Goal: Use online tool/utility: Use online tool/utility

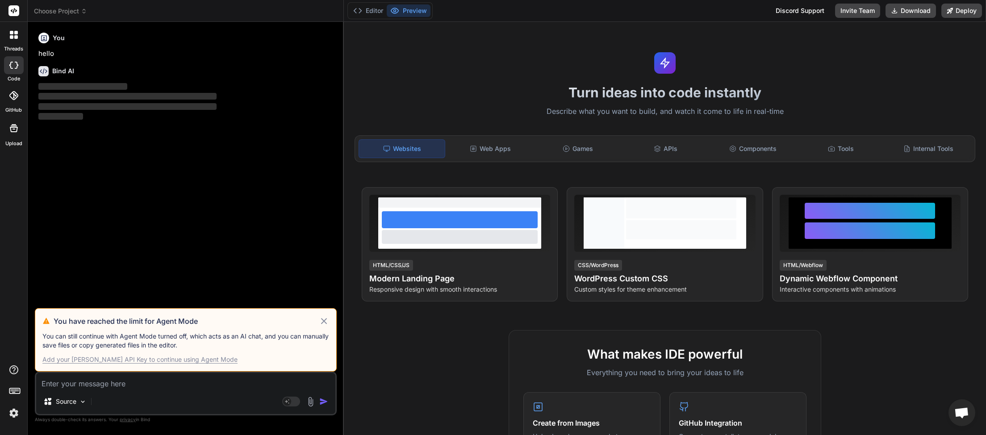
scroll to position [50, 0]
click at [326, 325] on icon at bounding box center [324, 321] width 10 height 11
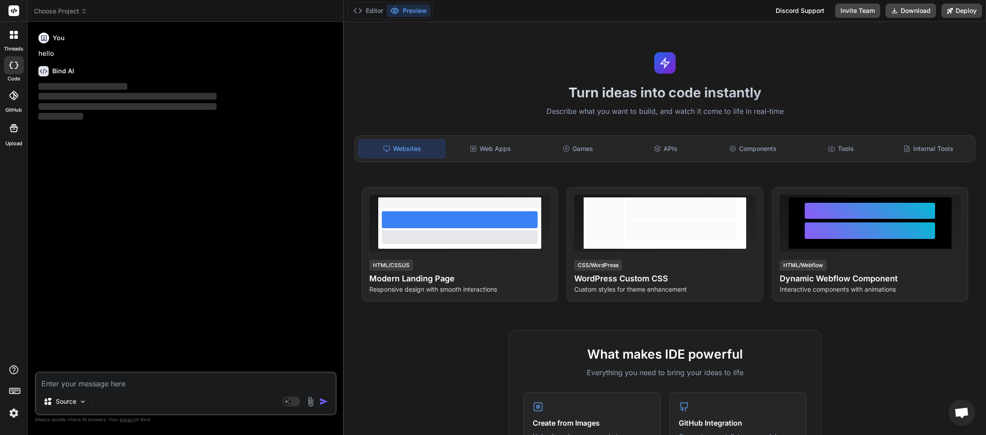
click at [81, 11] on span "Choose Project" at bounding box center [60, 11] width 53 height 9
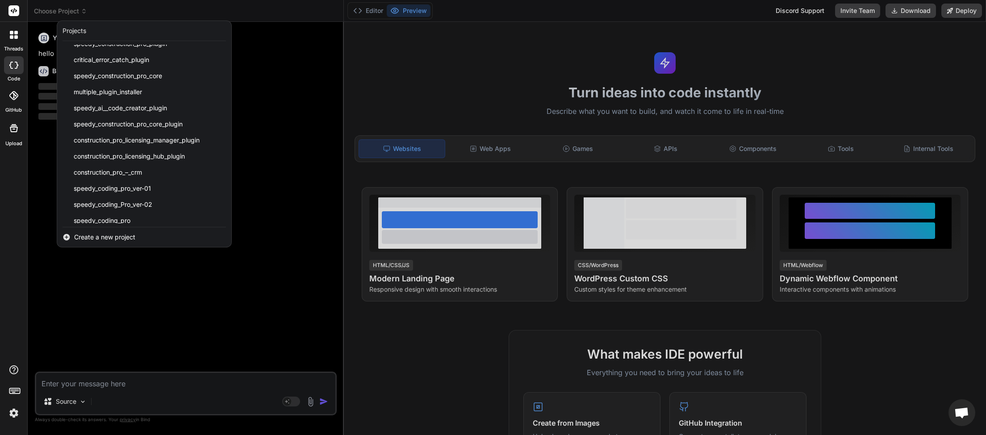
scroll to position [191, 0]
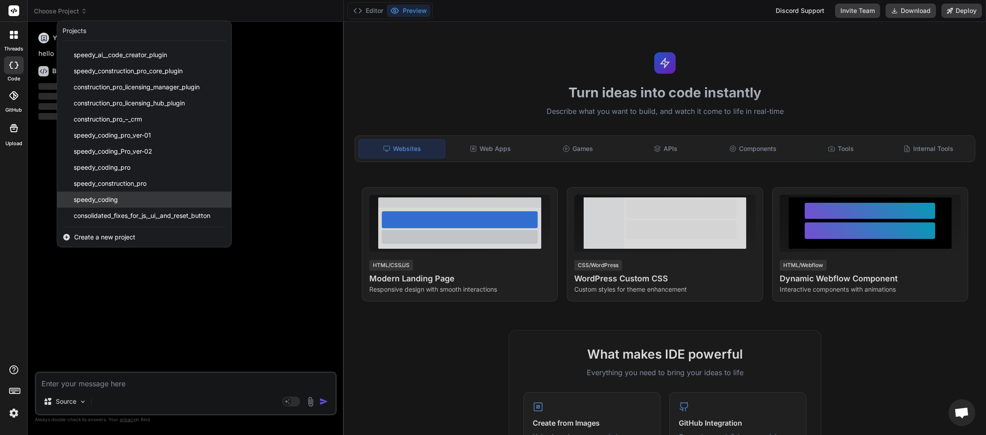
click at [141, 202] on div "speedy_coding" at bounding box center [144, 200] width 174 height 16
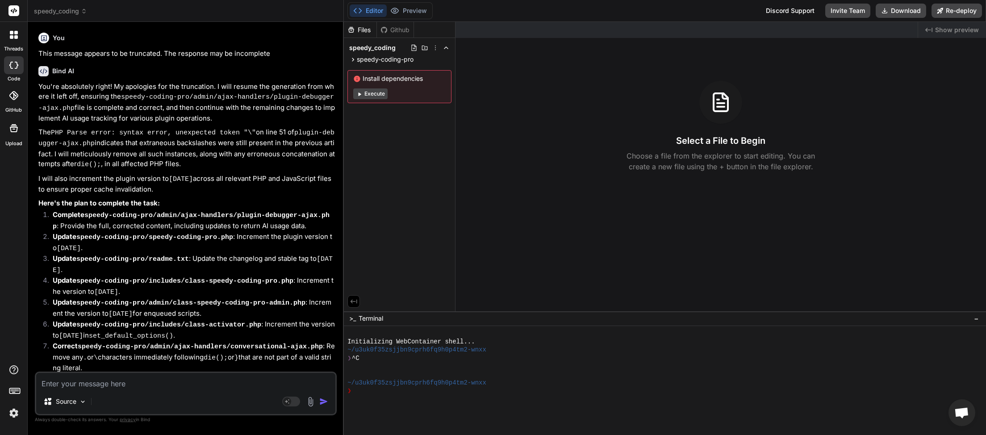
type textarea "x"
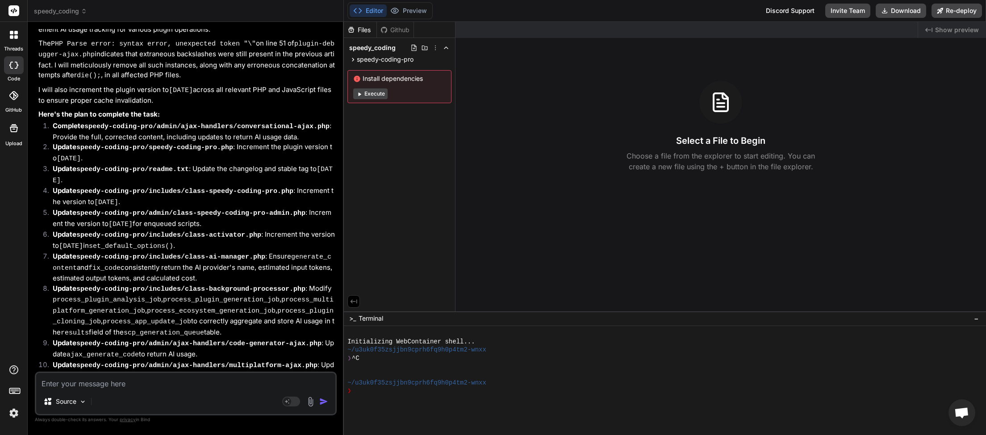
scroll to position [3934, 0]
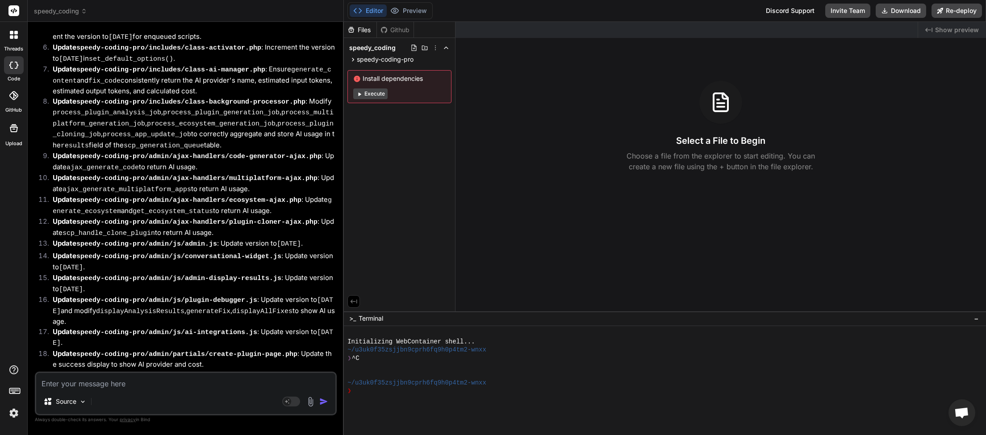
paste textarea "[[DATE] 18:52:09 UTC] PHP Parse error: syntax error, unexpected token "\" in /h…"
type textarea "[[DATE] 18:52:09 UTC] PHP Parse error: syntax error, unexpected token "\" in /h…"
type textarea "x"
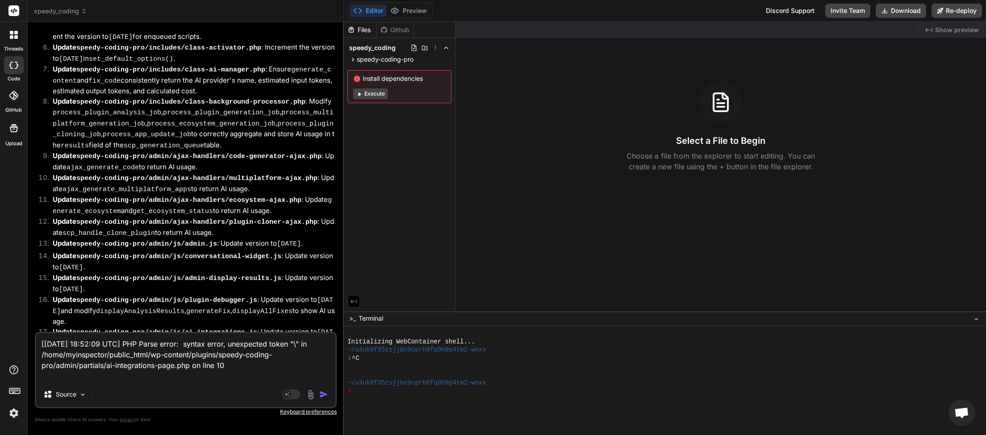
paste textarea "[[DATE] 18:52:14] Speedy_Coding_Pro::load_dependencies() after class-local-lear…"
type textarea "[[DATE] 18:52:09 UTC] PHP Parse error: syntax error, unexpected token "\" in /h…"
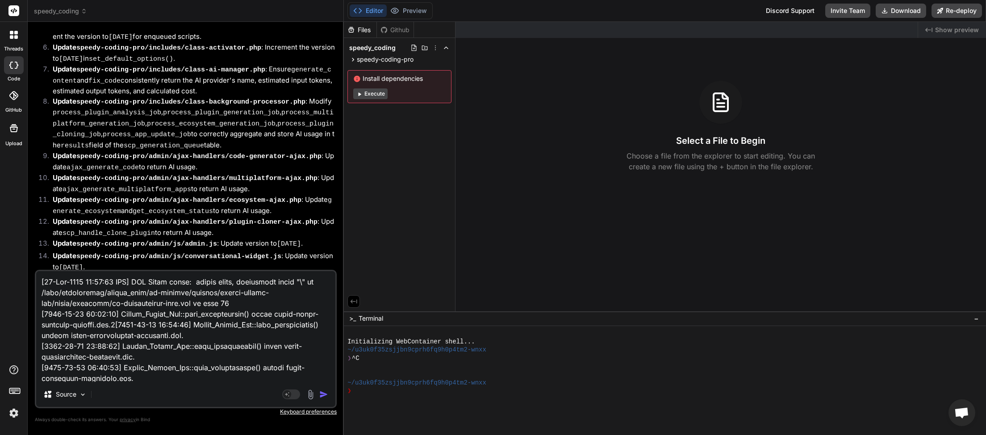
scroll to position [409, 0]
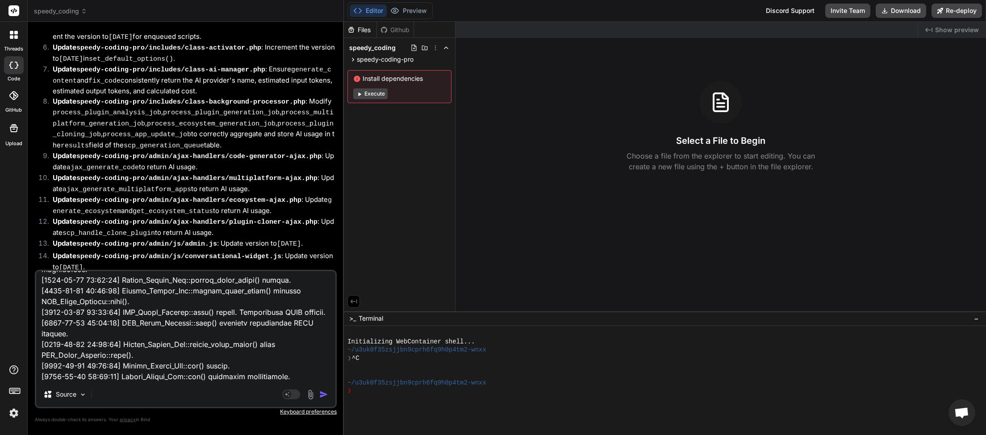
type textarea "x"
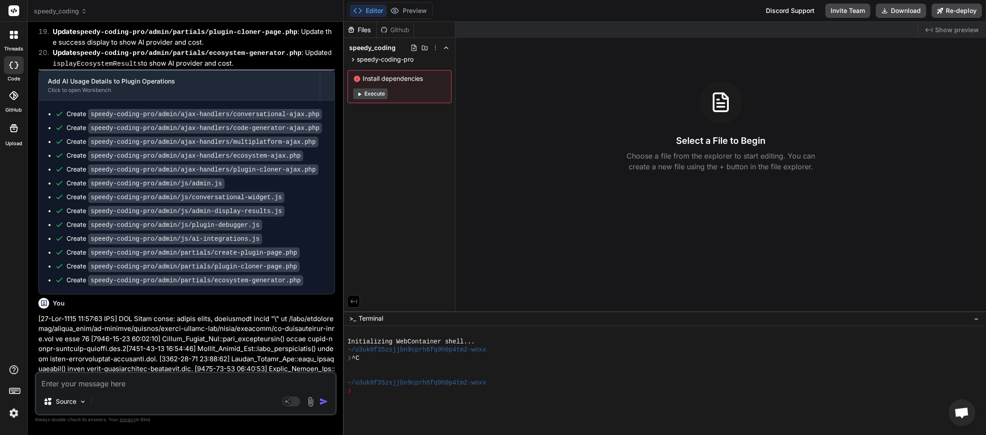
scroll to position [4308, 0]
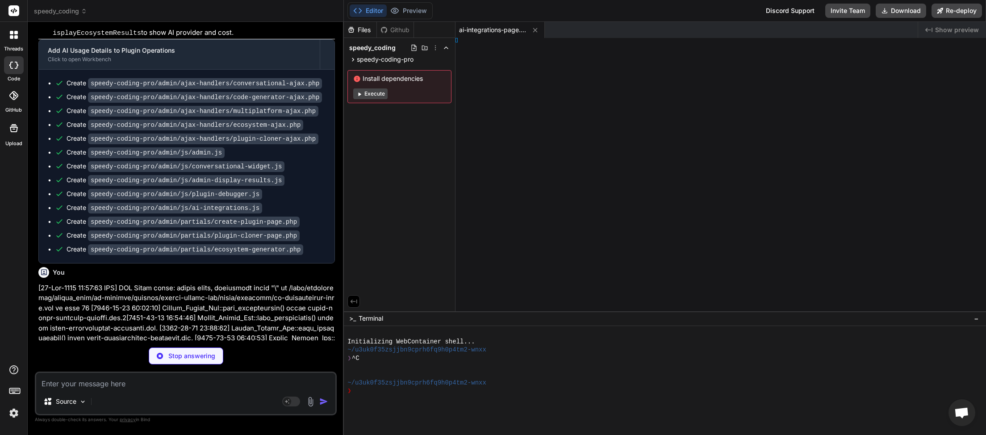
type textarea "x"
type textarea "o();"
type textarea "x"
type textarea "]>"
type textarea "x"
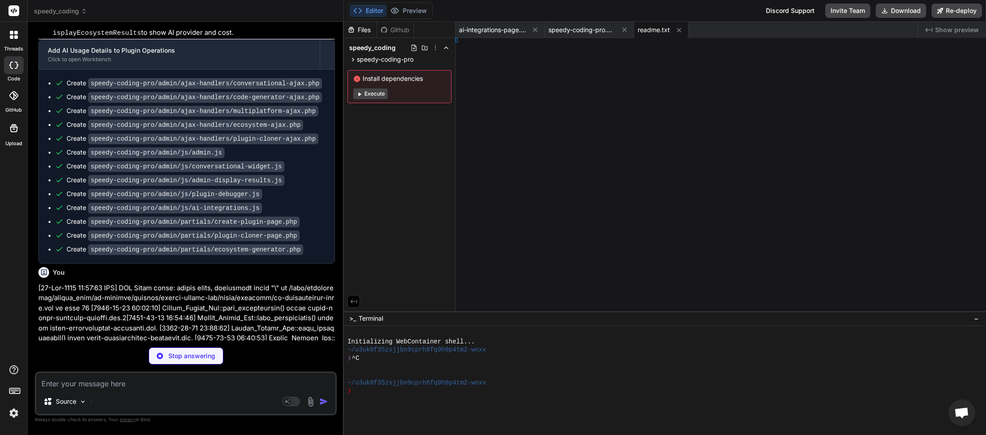
type textarea "n; } }"
type textarea "x"
type textarea "]>"
type textarea "x"
type textarea "n; } }"
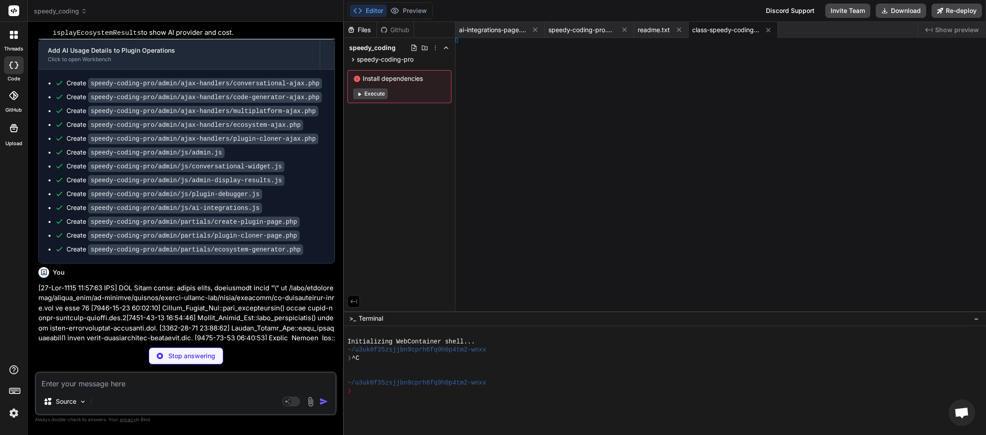
type textarea "x"
type textarea "ORED }"
type textarea "x"
type textarea "}"
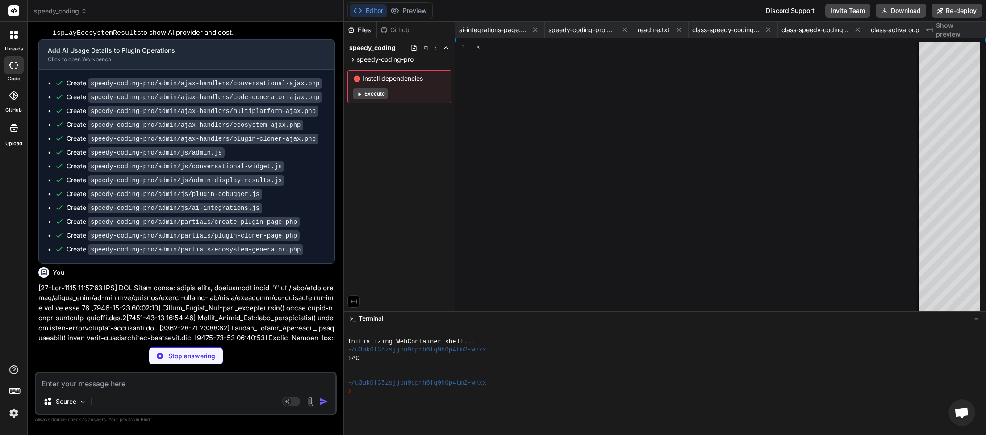
type textarea "x"
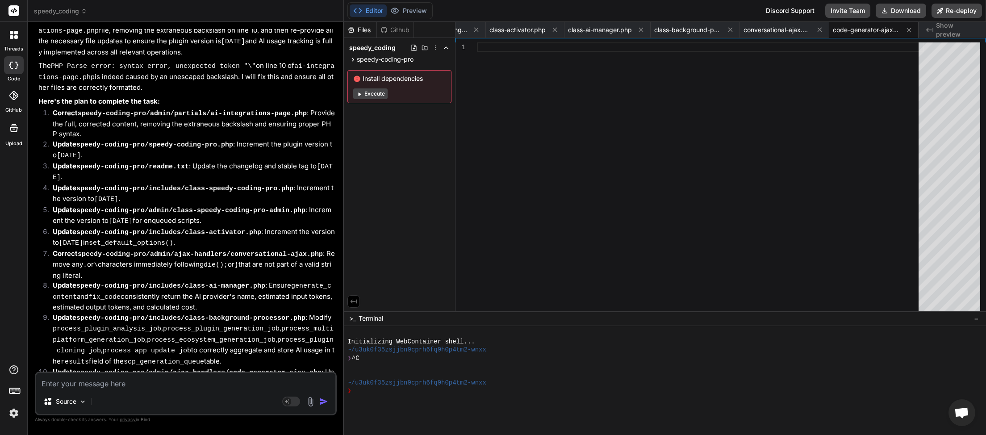
scroll to position [5077, 0]
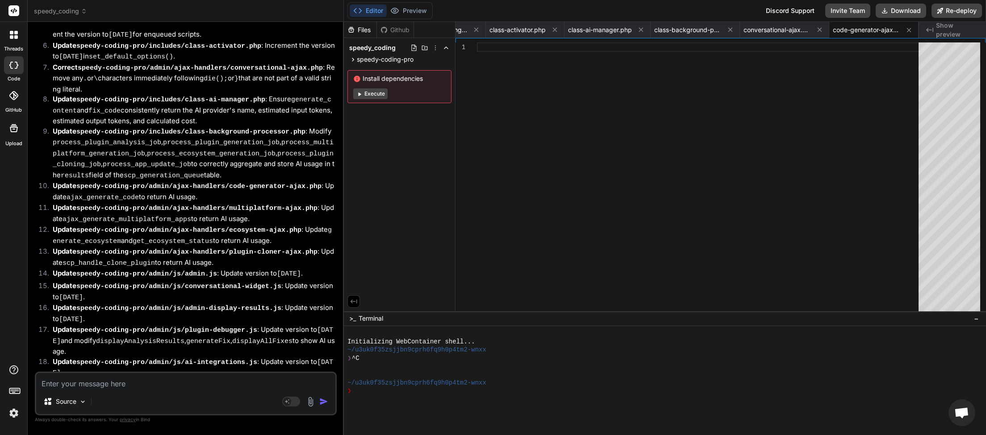
drag, startPoint x: 205, startPoint y: 365, endPoint x: 64, endPoint y: 364, distance: 140.7
copy span "This message appears to be truncated. The response may be incomplete."
click at [83, 383] on textarea at bounding box center [185, 381] width 299 height 16
paste textarea "This message appears to be truncated. The response may be incomplete."
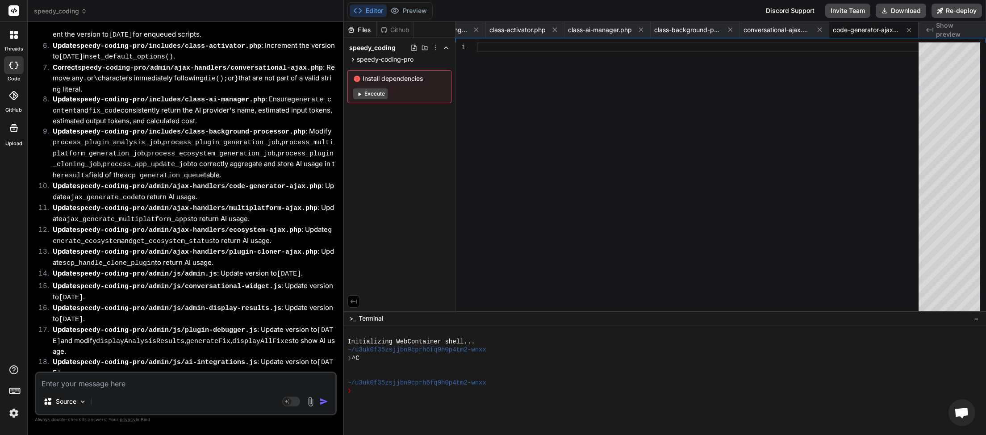
type textarea "This message appears to be truncated. The response may be incomplete."
type textarea "x"
type textarea "This message appears to be truncated. The response may be incomplete."
click at [324, 404] on img "button" at bounding box center [323, 401] width 9 height 9
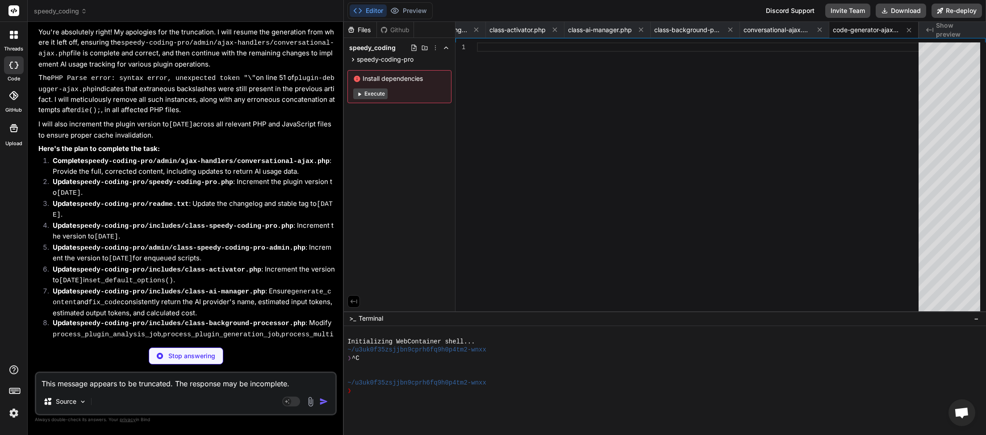
scroll to position [5781, 0]
click at [155, 387] on textarea "This message appears to be truncated. The response may be incomplete." at bounding box center [185, 381] width 299 height 16
type textarea "x"
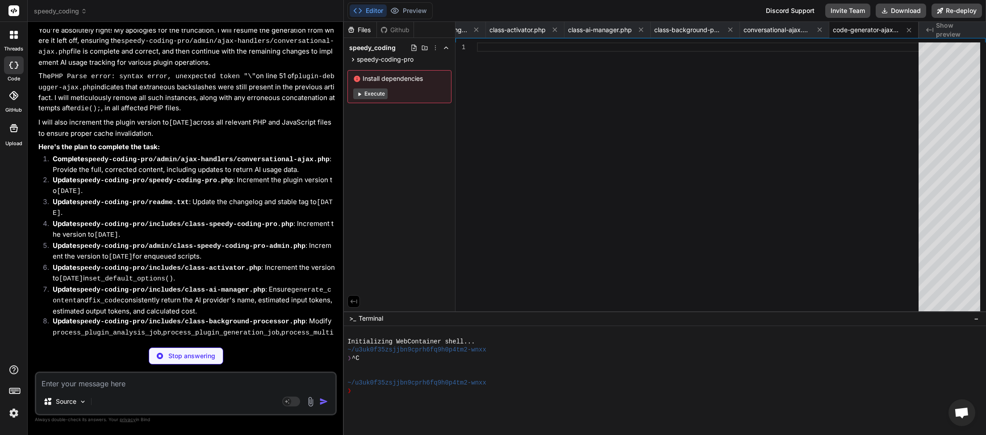
type textarea "x"
type textarea "d"
type textarea "x"
type textarea "dO"
type textarea "x"
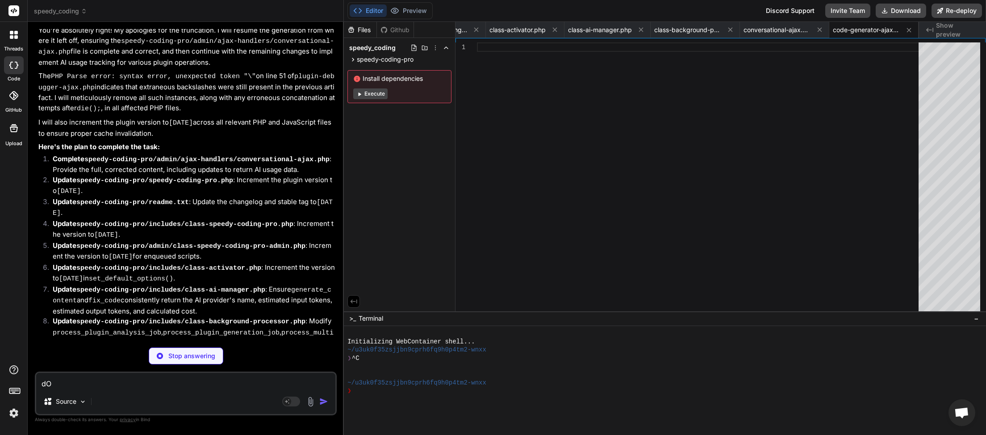
type textarea "dOE"
type textarea "x"
type textarea "dOES"
type textarea "x"
type textarea "dOES"
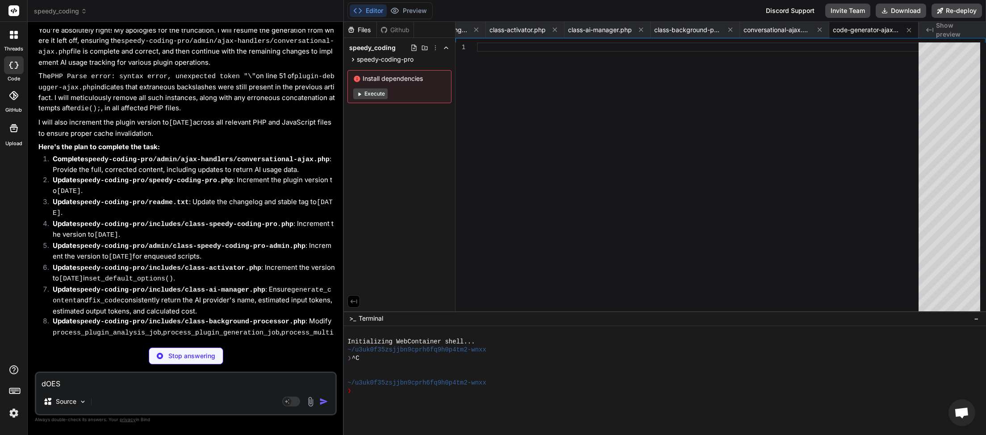
type textarea "x"
type textarea "dOES T"
type textarea "x"
type textarea "dOES TH"
type textarea "x"
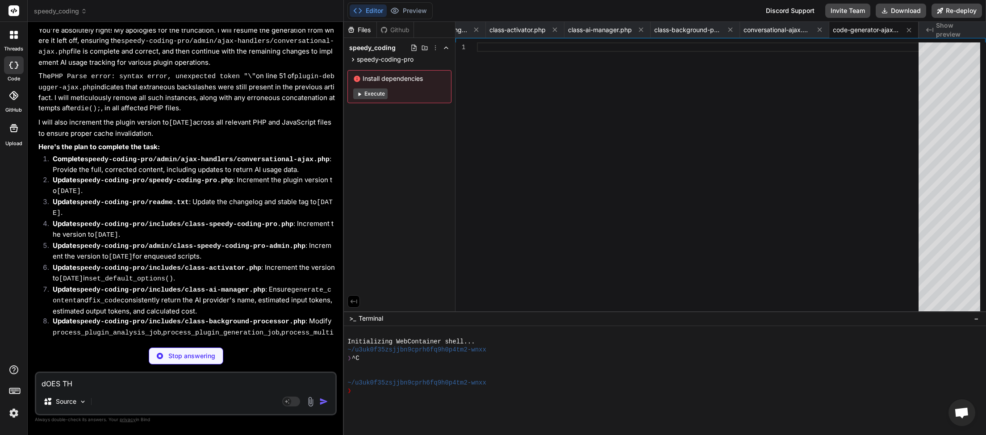
type textarea "dOES THI"
type textarea "x"
type textarea "dOES THIS"
type textarea "x"
type textarea "dOES THI"
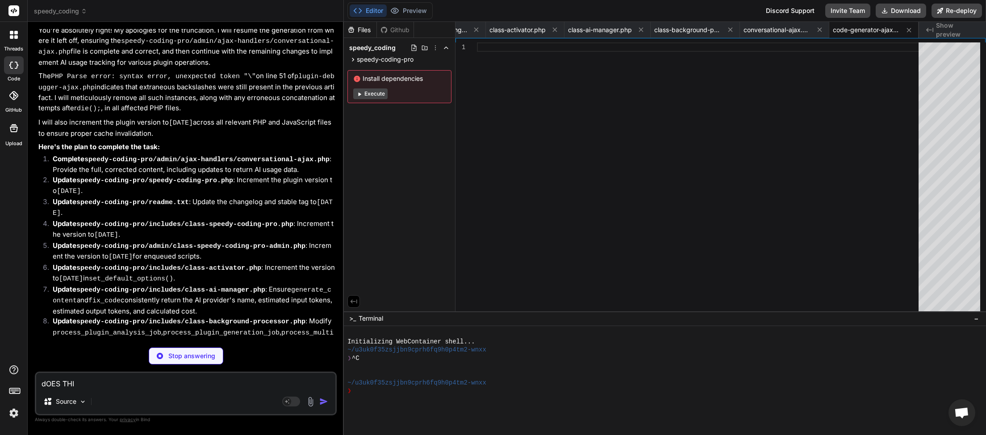
type textarea "x"
type textarea "dOES TH"
type textarea "x"
type textarea "dOES T"
type textarea "x"
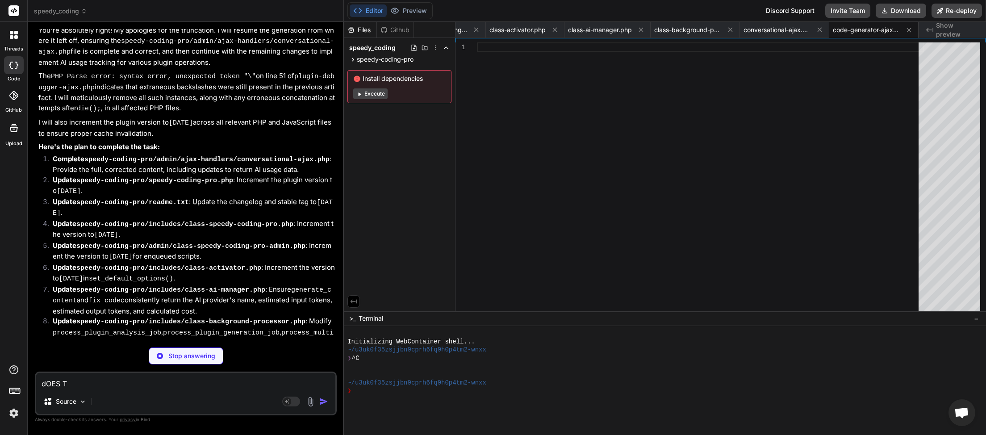
type textarea "dOES"
type textarea "x"
type textarea "dOES"
type textarea "x"
type textarea "dOE"
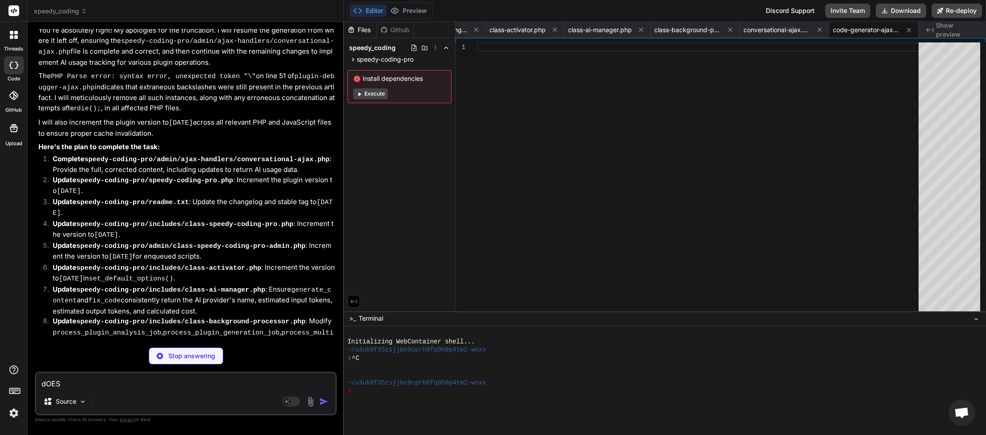
type textarea "x"
type textarea "dO"
type textarea "x"
type textarea "d"
type textarea "x"
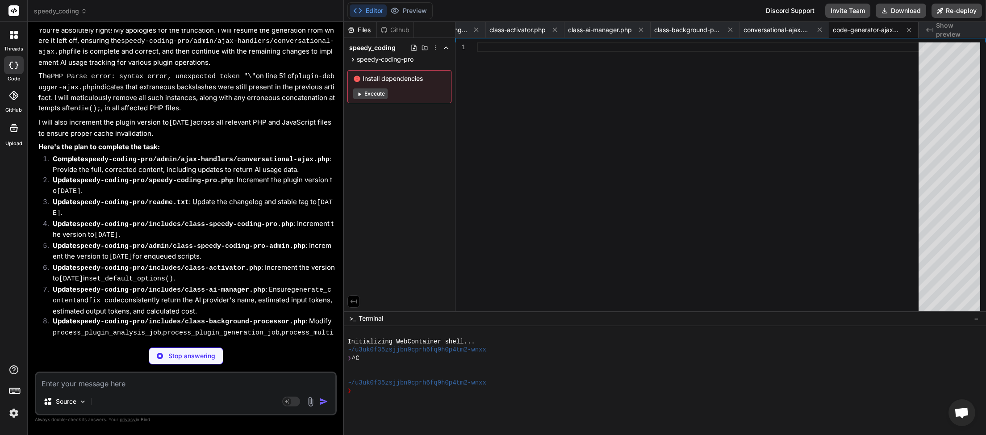
type textarea "x"
type textarea "D"
type textarea "x"
type textarea "Do"
type textarea "x"
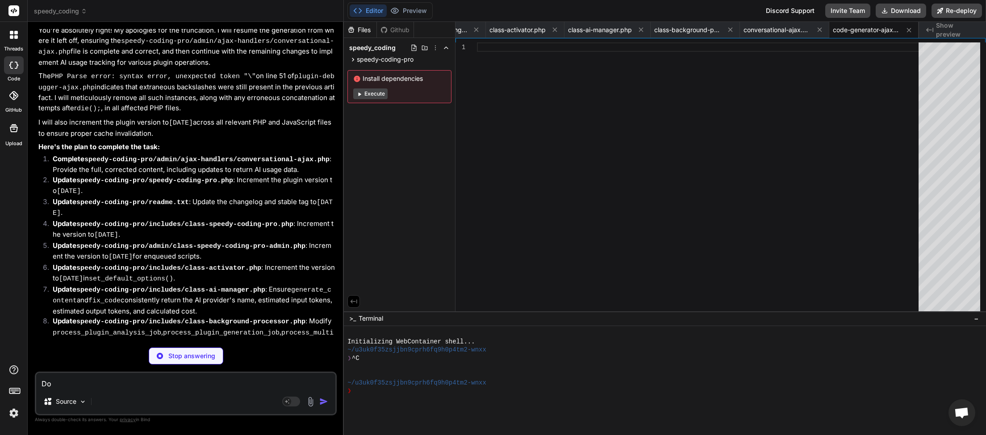
type textarea "Doe"
type textarea "x"
type textarea "Does"
type textarea "x"
type textarea "Does"
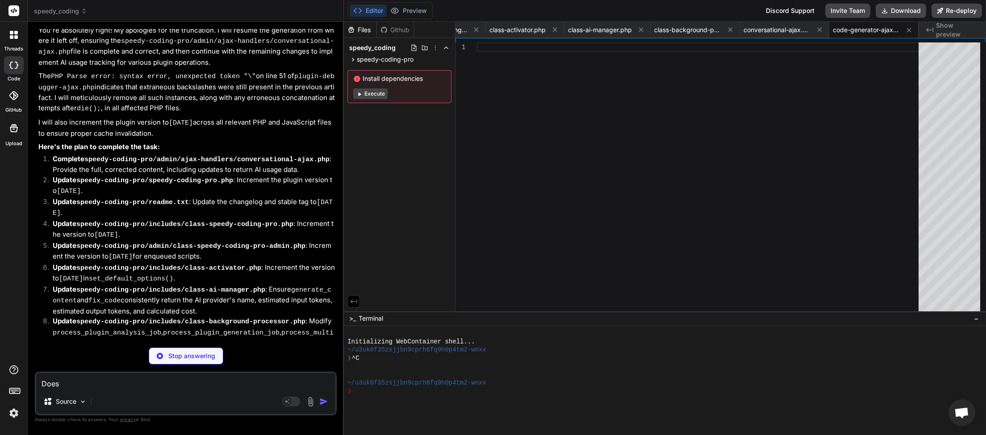
type textarea "x"
type textarea "Does t"
type textarea "x"
type textarea "Does th"
type textarea "x"
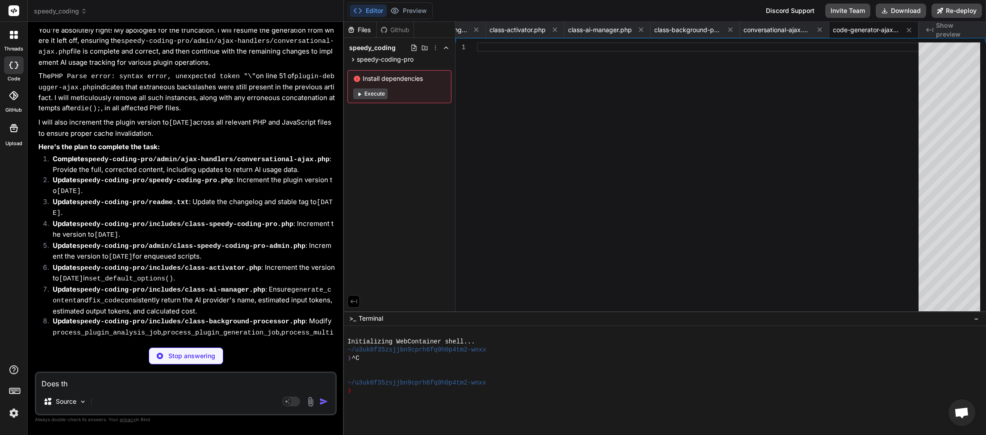
type textarea "Does thi"
type textarea "x"
type textarea "Does this"
type textarea "x"
type textarea "Does this"
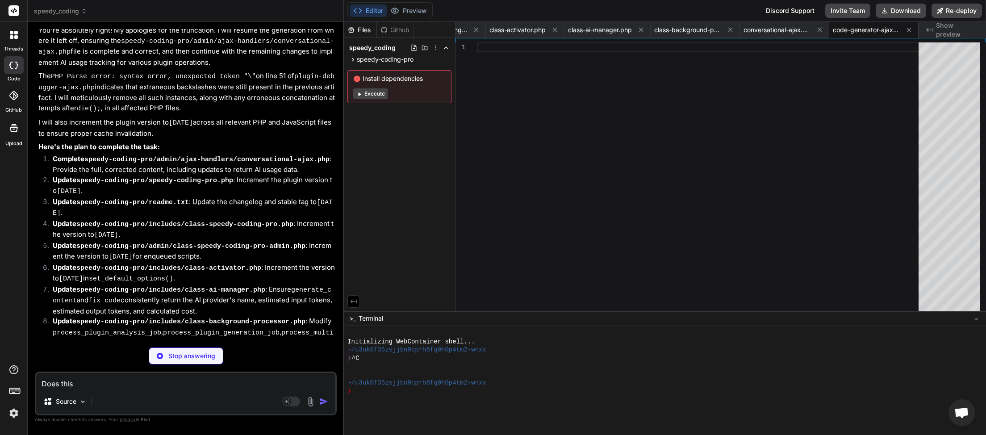
type textarea "x"
type textarea "Does this p"
type textarea "x"
type textarea "Does this pl"
type textarea "x"
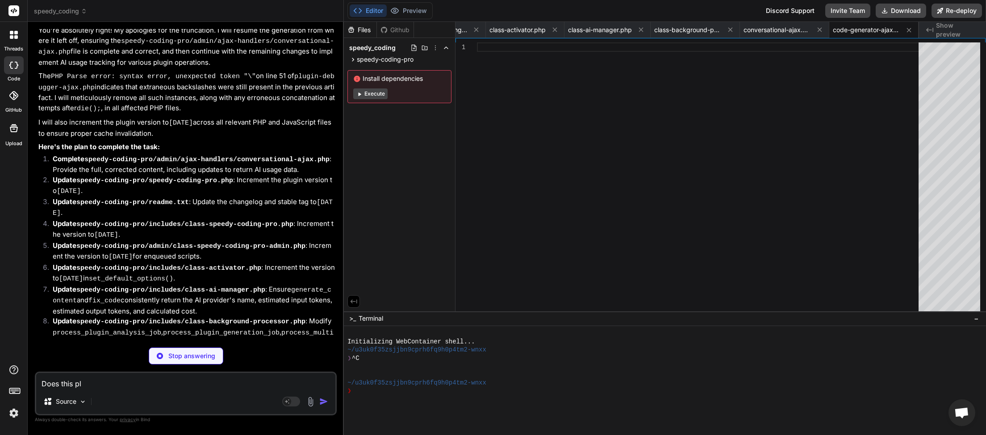
type textarea "Does this plu"
type textarea "x"
type textarea "Does this plug"
type textarea "x"
type textarea "Does this plugi"
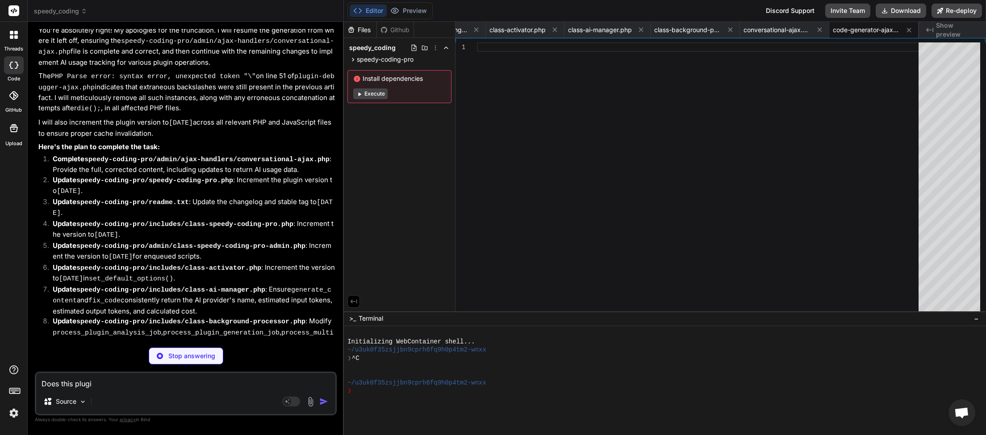
type textarea "x"
type textarea "Does this plugin"
type textarea "x"
type textarea "Does this plugin"
type textarea "x"
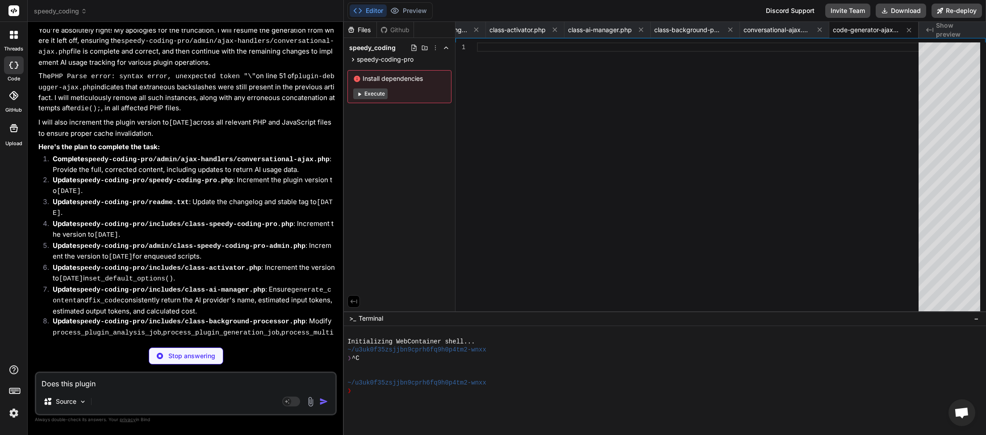
type textarea "Does this plugin h"
type textarea "x"
type textarea "Does this plugin ha"
type textarea "x"
type textarea "Does this plugin hav"
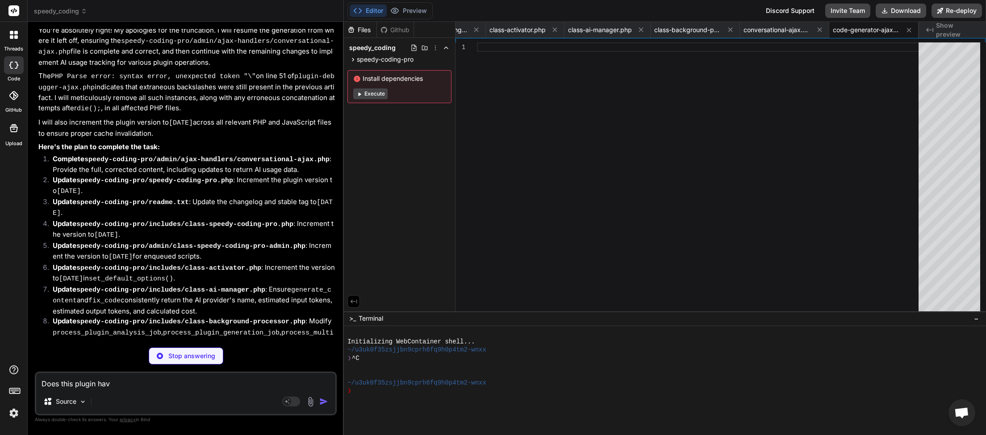
type textarea "x"
type textarea "Does this plugin have"
type textarea "x"
type textarea "Does this plugin have"
type textarea "x"
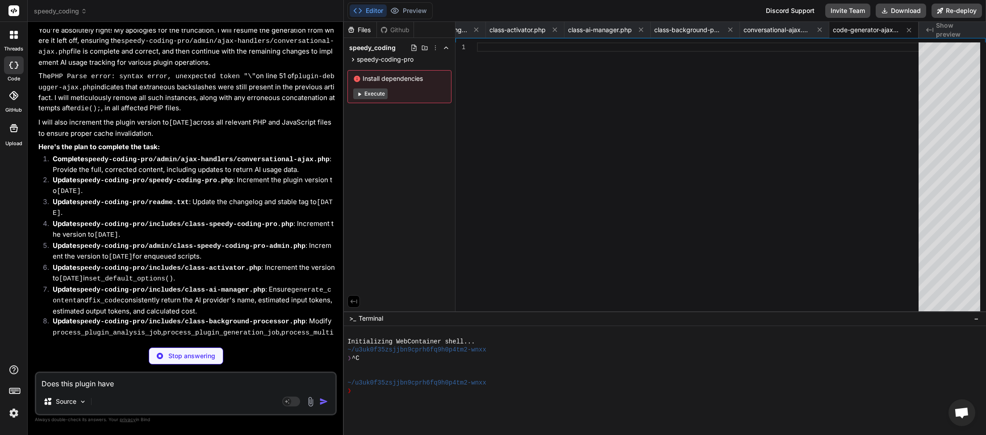
type textarea "Does this plugin have o"
type textarea "x"
type textarea "Does this plugin have ot"
type textarea "x"
type textarea "Does this plugin have ots"
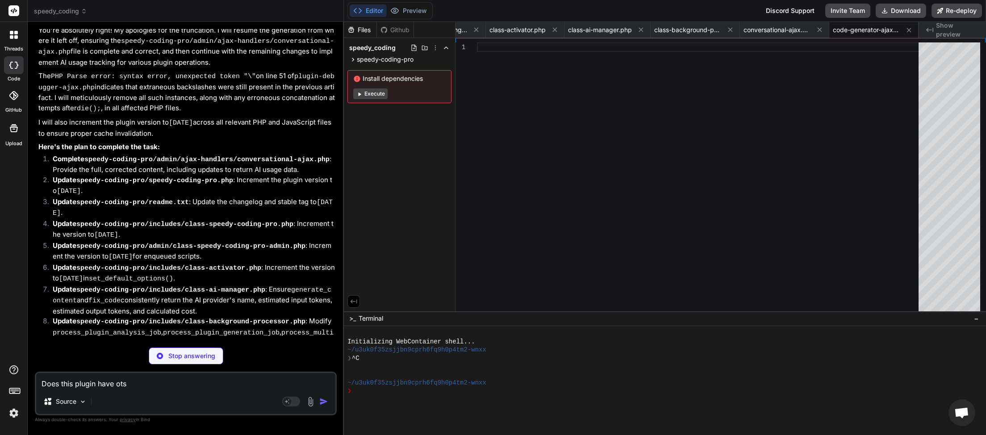
type textarea "x"
type textarea "Does this plugin have ots"
type textarea "x"
type textarea "Does this plugin have ots"
type textarea "x"
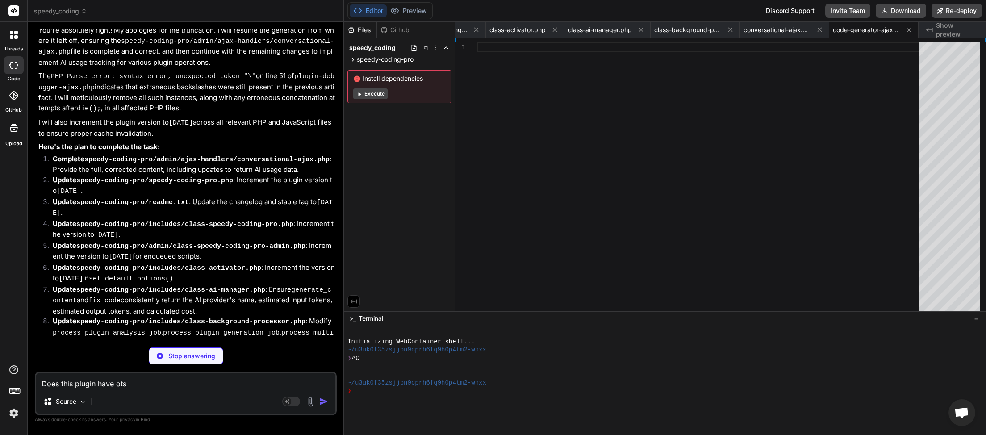
type textarea "Does this plugin have ot"
type textarea "x"
type textarea "Does this plugin have o"
type textarea "x"
type textarea "Does this plugin have"
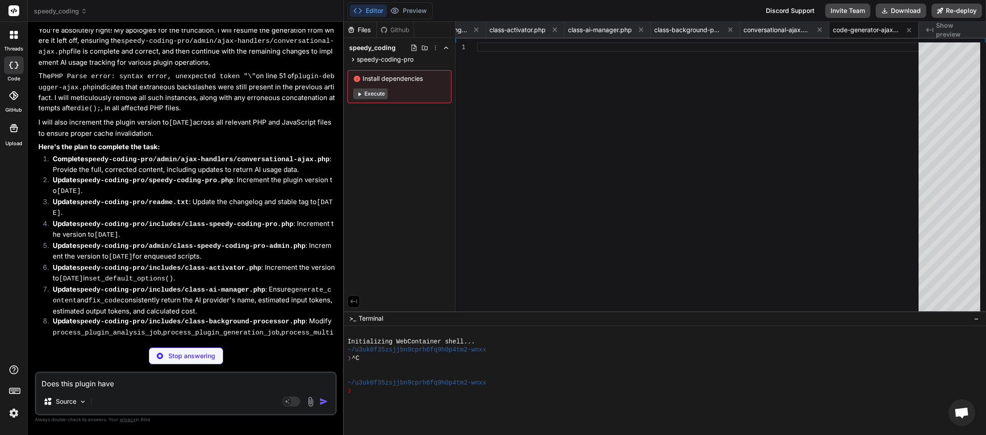
type textarea "x"
type textarea "Does this plugin have i"
type textarea "x"
type textarea "Does this plugin have it"
type textarea "x"
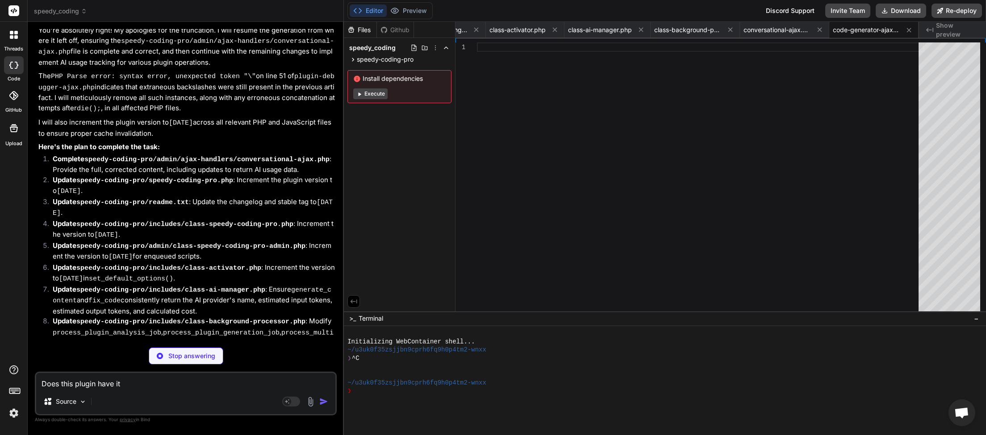
type textarea "Does this plugin have its"
type textarea "x"
type textarea "Does this plugin have its"
type textarea "x"
type textarea "Does this plugin have its o"
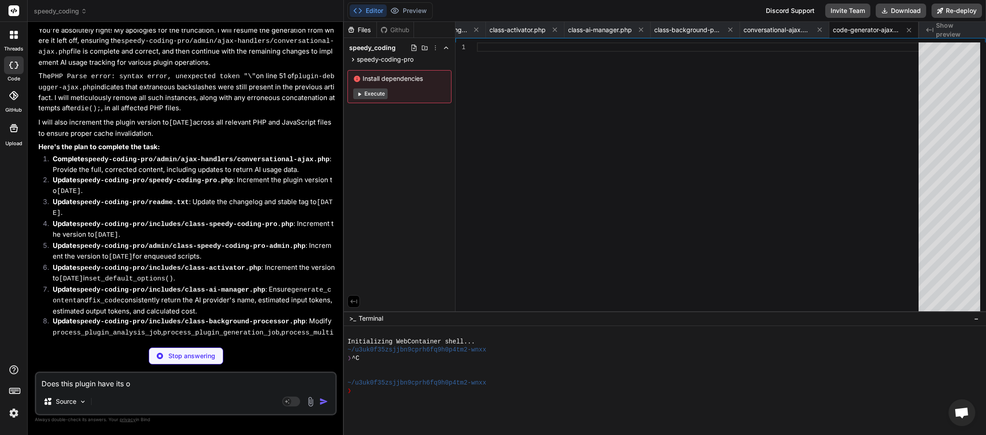
type textarea "x"
type textarea "Does this plugin have its ow"
type textarea "x"
type textarea "Does this plugin have its own"
type textarea "x"
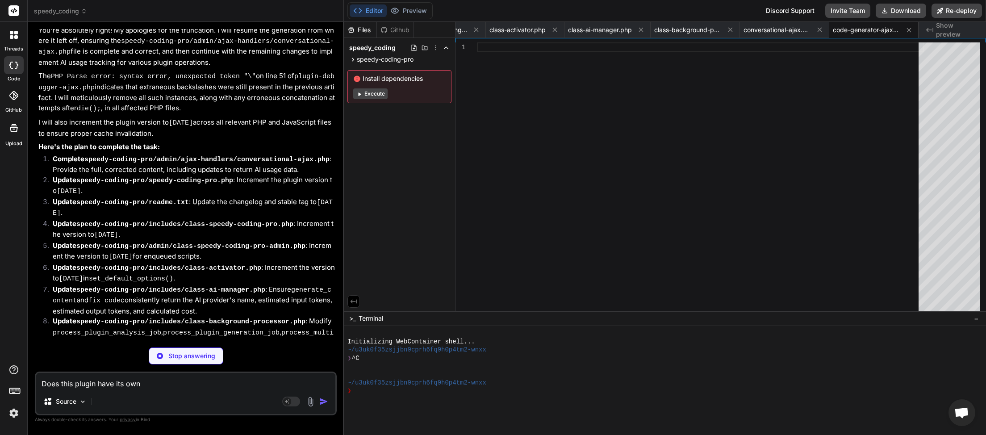
type textarea "Does this plugin have its own"
type textarea "x"
type textarea "Does this plugin have its own A"
type textarea "x"
type textarea "Does this plugin have its own AI"
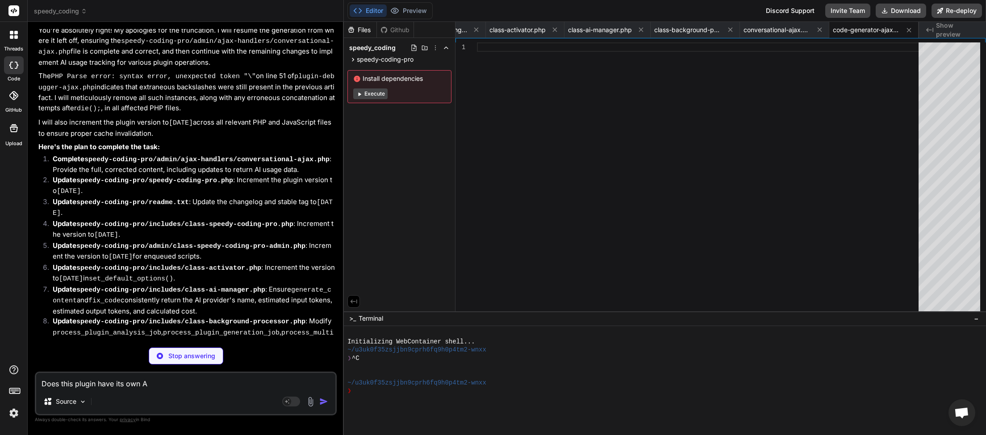
type textarea "x"
type textarea "Does this plugin have its own AIO"
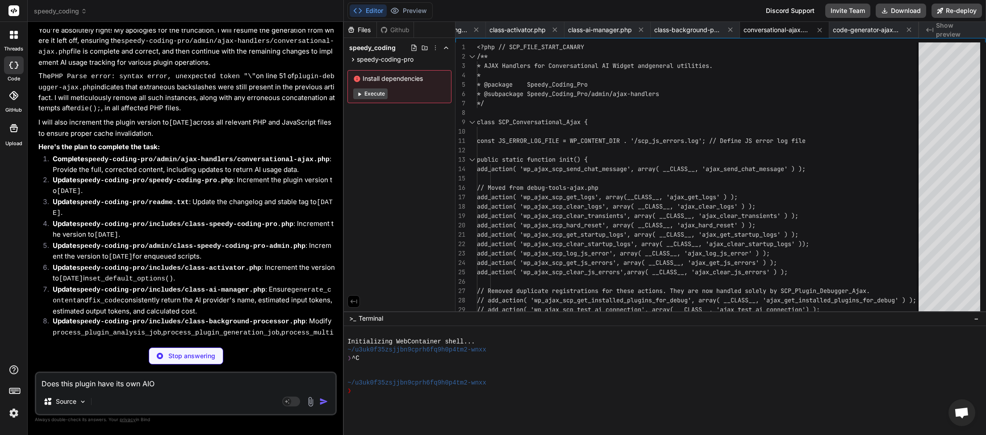
type textarea "x"
type textarea "Does this plugin have its own AI"
type textarea "x"
type textarea "Does this plugin have its own AI"
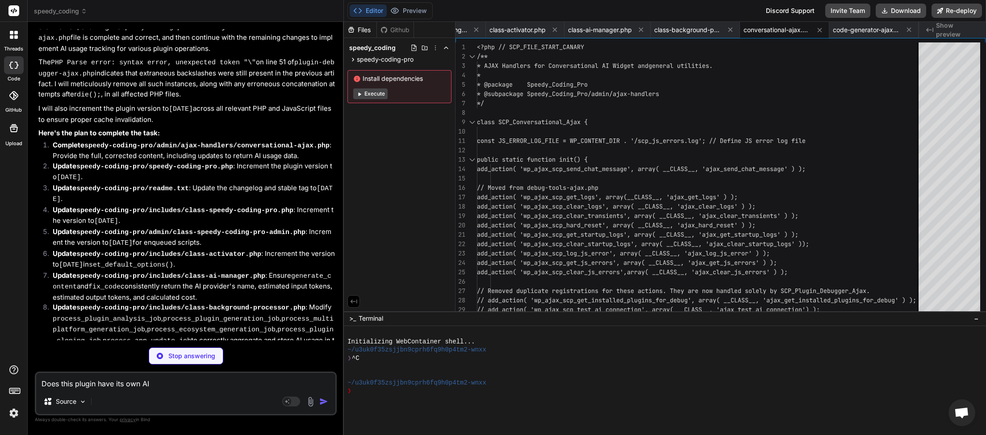
type textarea "x"
type textarea "Does this plugin have its own AI"
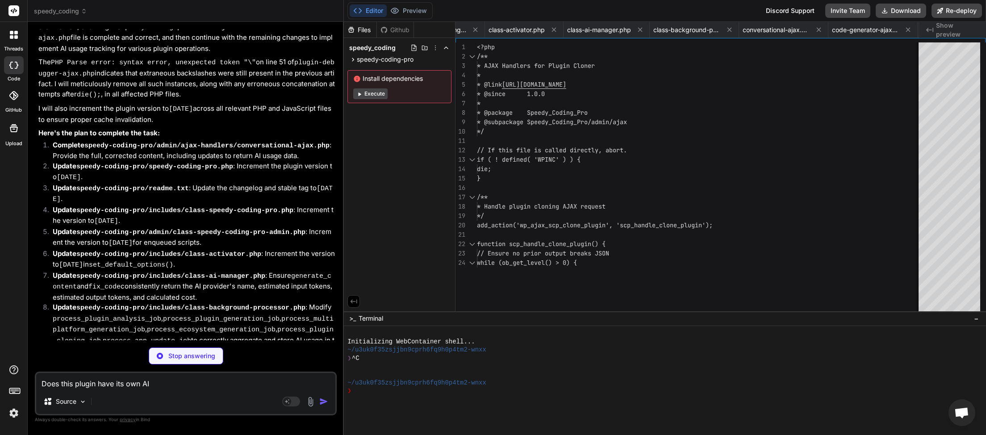
scroll to position [0, 1026]
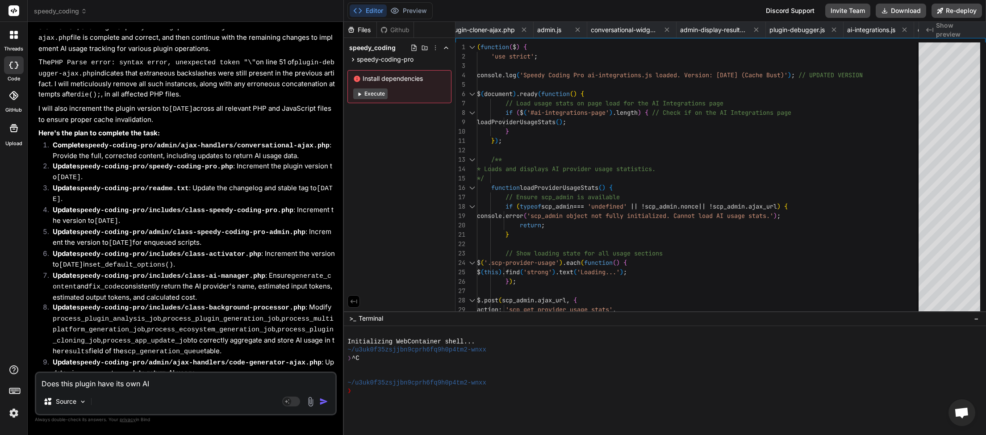
type textarea "x"
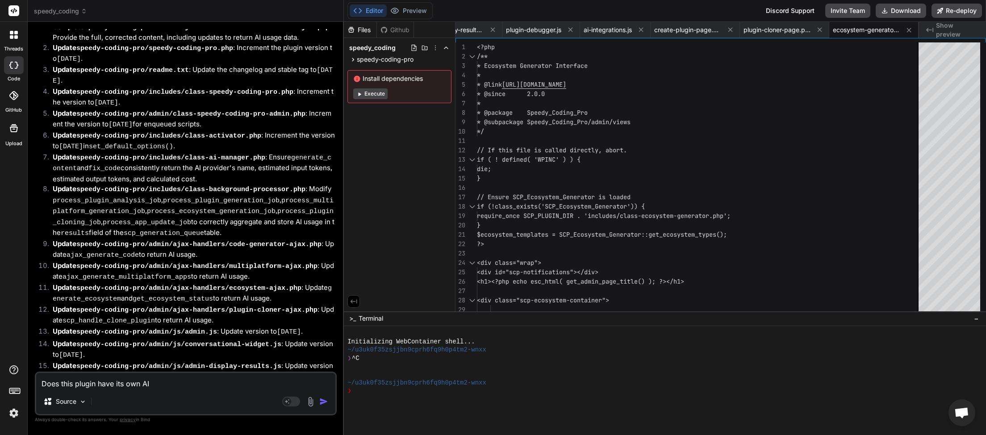
scroll to position [50, 0]
type textarea "Does this plugin have its own iAI"
type textarea "x"
type textarea "Does this plugin have its own inAI"
type textarea "x"
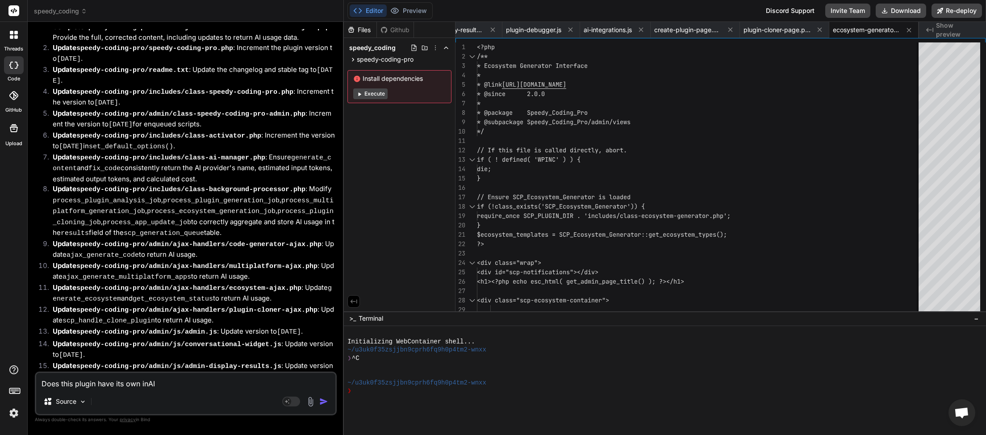
type textarea "Does this plugin have its own intAI"
type textarea "x"
type textarea "Does this plugin have its own inteAI"
type textarea "x"
type textarea "Does this plugin have its own interAI"
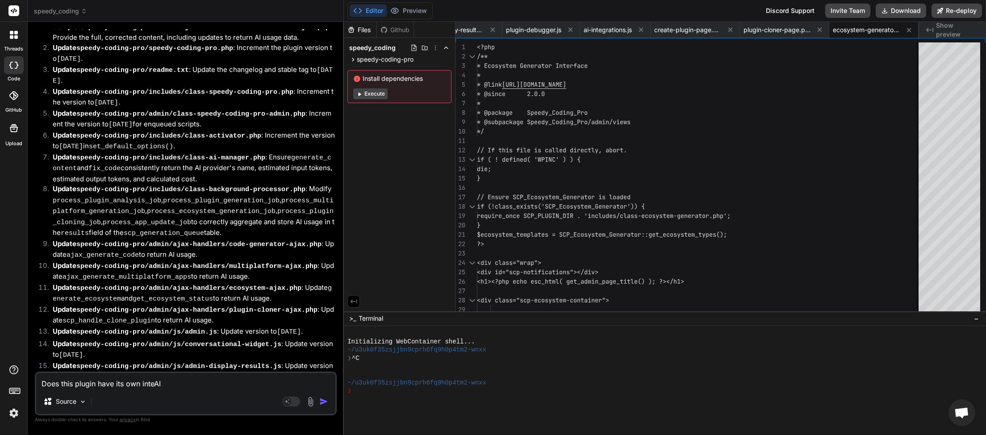
type textarea "x"
type textarea "Does this plugin have its own internAI"
type textarea "x"
type textarea "Does this plugin have its own internaAI"
type textarea "x"
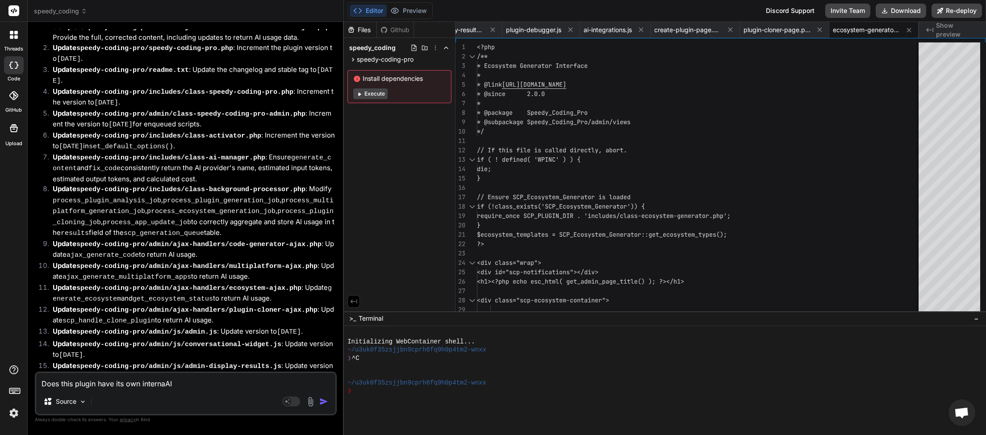
type textarea "Does this plugin have its own internalAI"
type textarea "x"
type textarea "Does this plugin have its own internal AI"
type textarea "x"
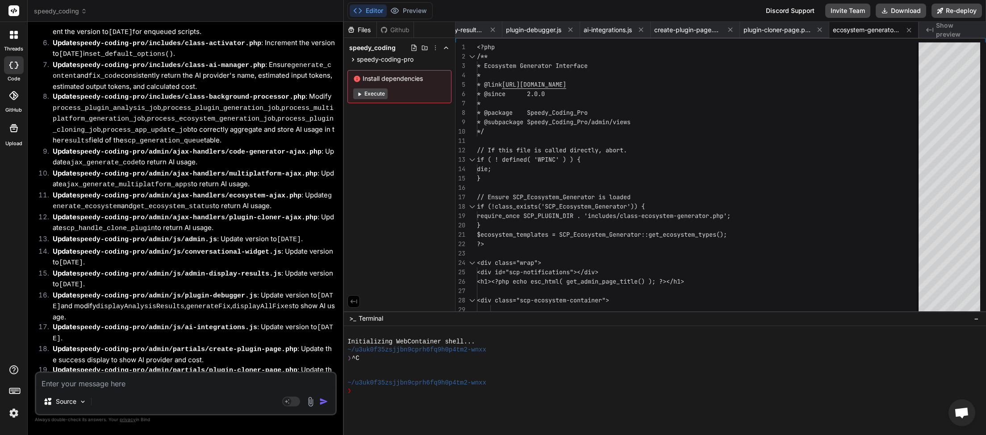
scroll to position [6006, 0]
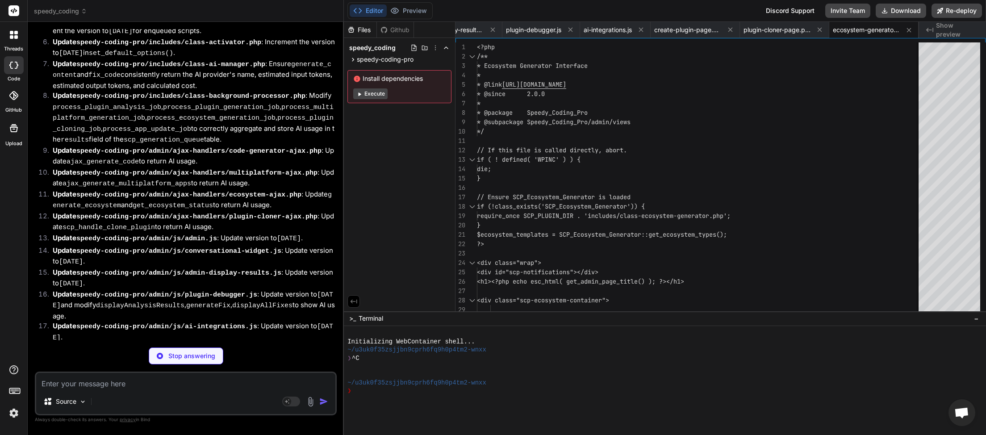
type textarea "x"
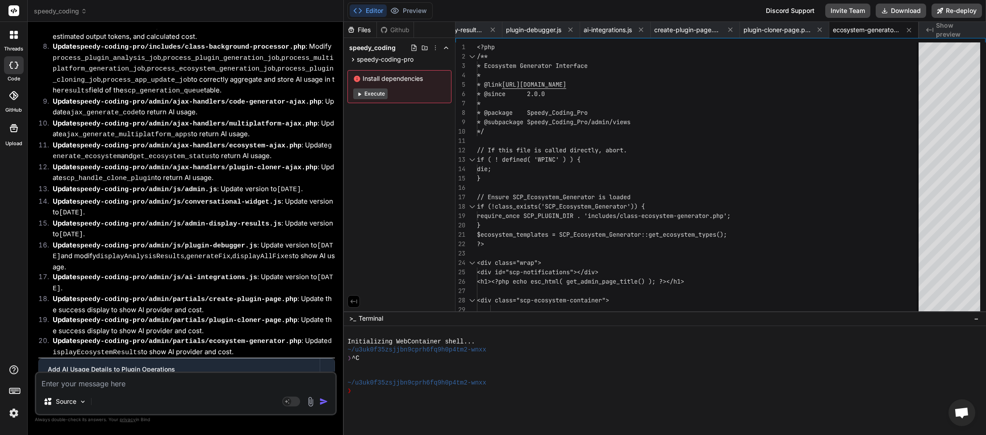
scroll to position [50, 0]
click at [159, 387] on textarea at bounding box center [185, 381] width 299 height 16
type textarea "d"
type textarea "x"
type textarea "do"
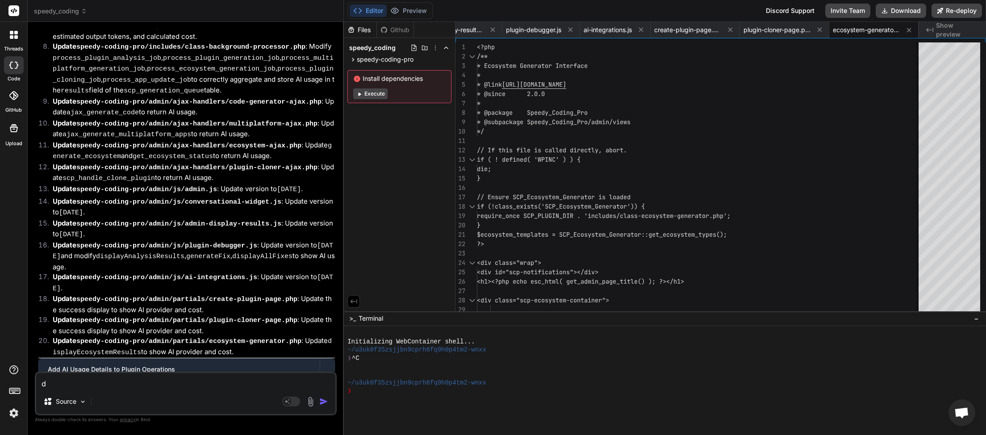
type textarea "x"
type textarea "doe"
type textarea "x"
type textarea "doe"
type textarea "x"
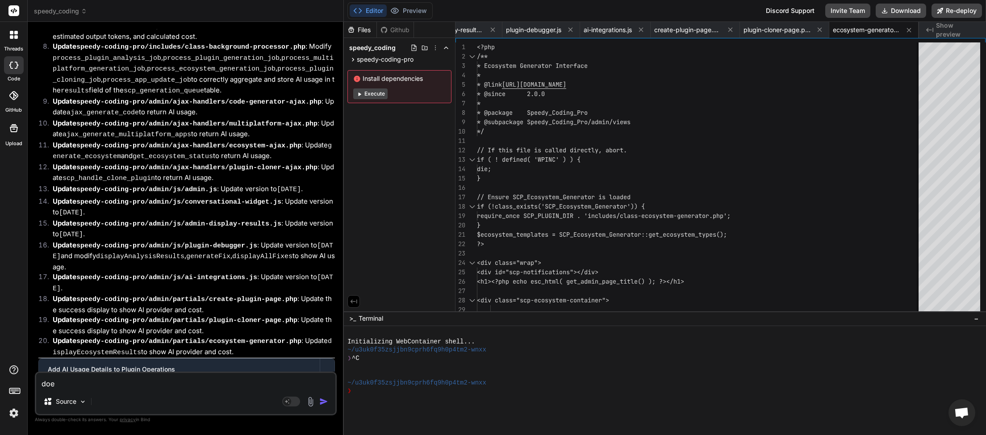
type textarea "doe t"
type textarea "x"
type textarea "doe th"
type textarea "x"
type textarea "doe the"
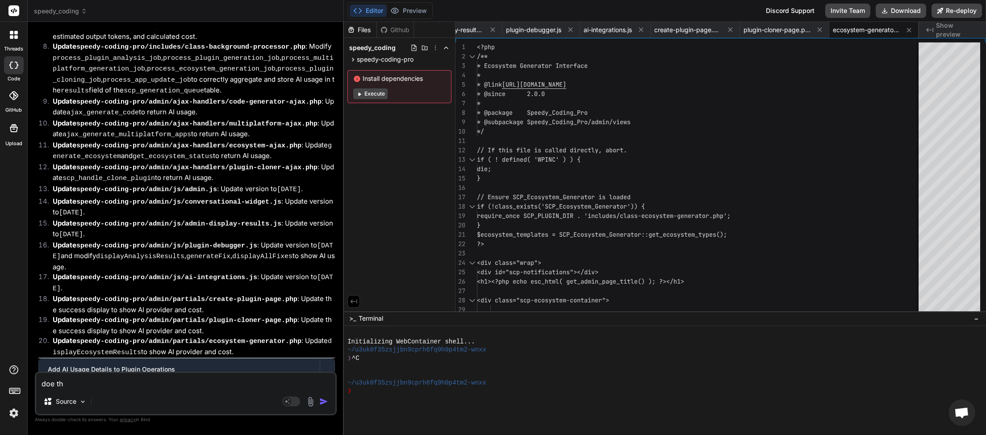
type textarea "x"
type textarea "doe the"
type textarea "x"
type textarea "doe the p"
type textarea "x"
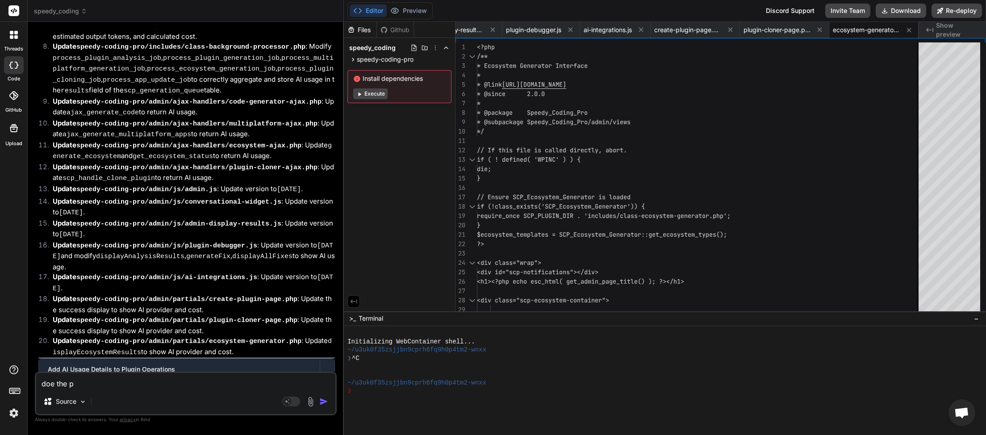
type textarea "doe the pl"
type textarea "x"
type textarea "doe the plu"
type textarea "x"
type textarea "doe the plug"
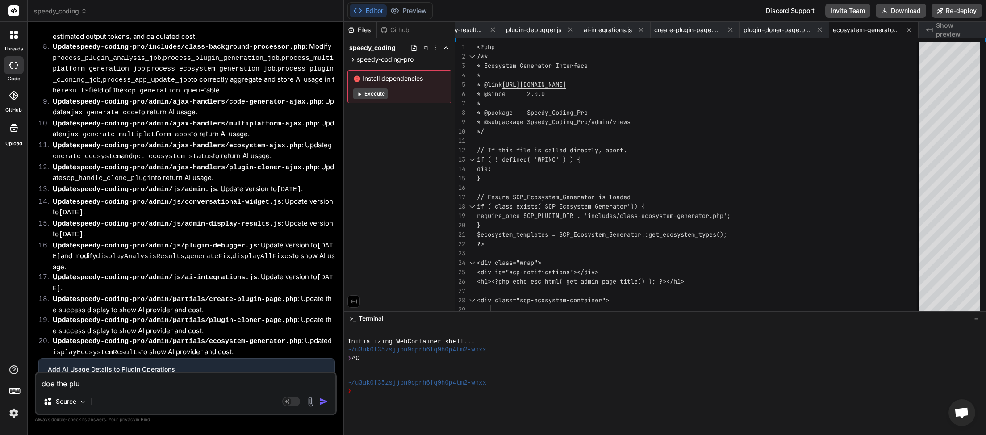
type textarea "x"
type textarea "doe the plugi"
type textarea "x"
type textarea "doe the plugin"
type textarea "x"
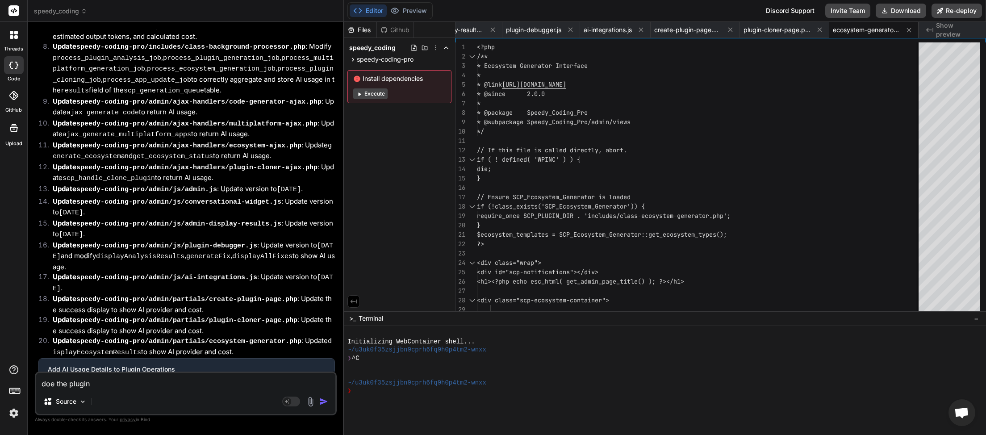
type textarea "doe the plugin"
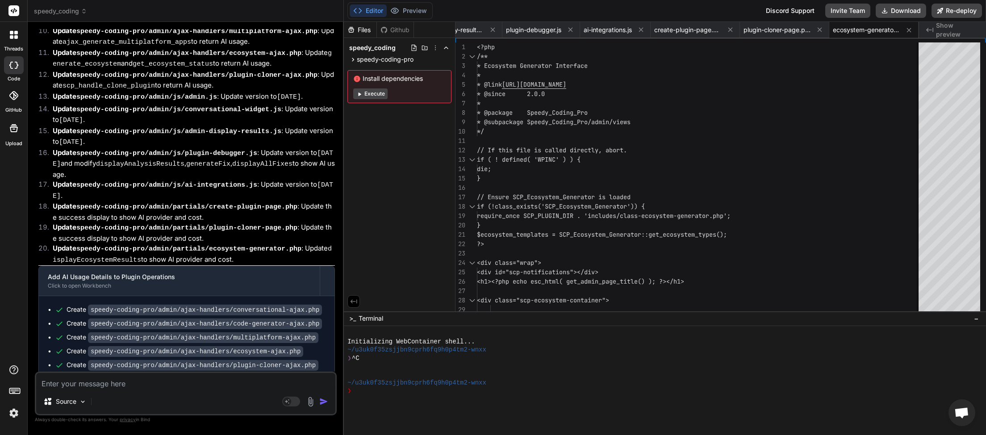
scroll to position [0, 1293]
click at [905, 12] on button "Download" at bounding box center [901, 11] width 50 height 14
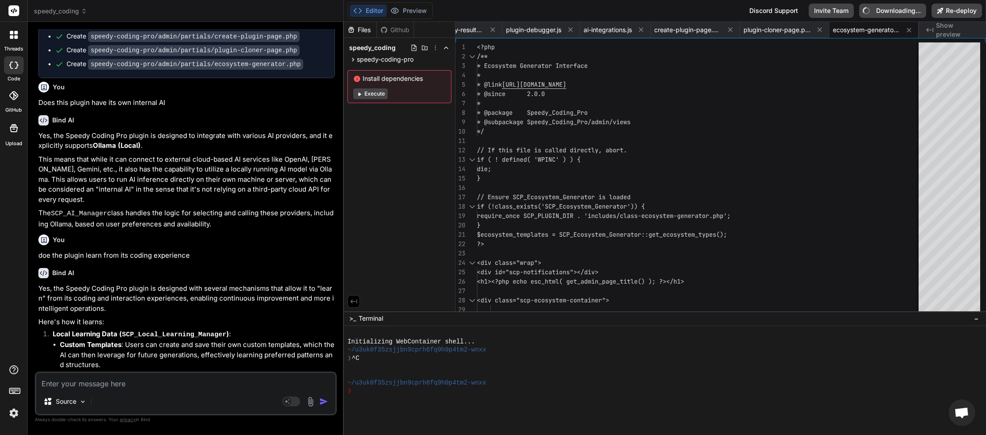
scroll to position [6573, 0]
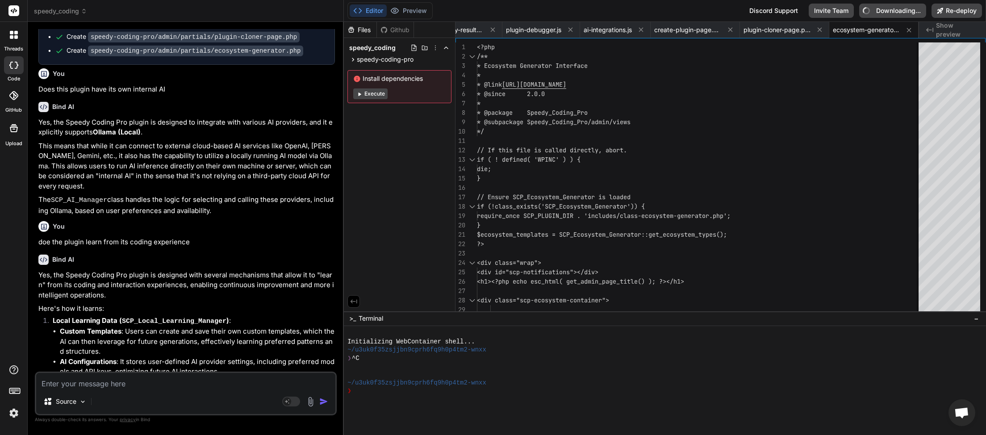
click at [96, 384] on textarea at bounding box center [185, 381] width 299 height 16
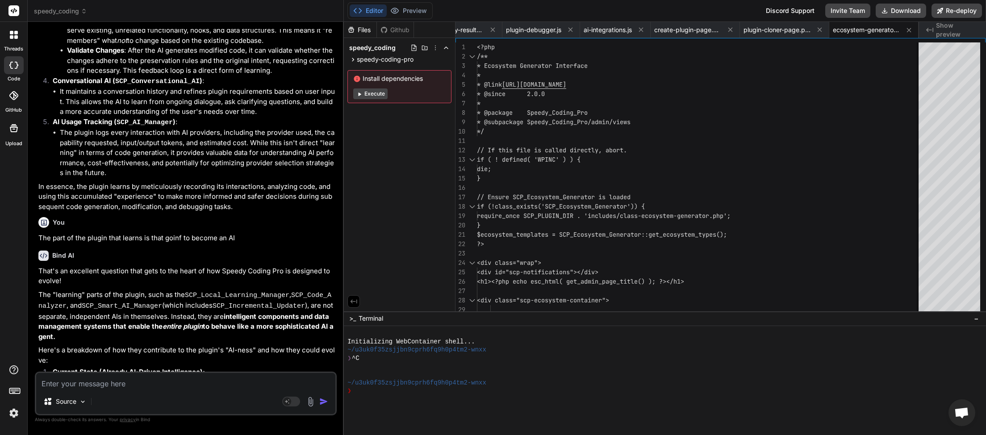
scroll to position [7124, 0]
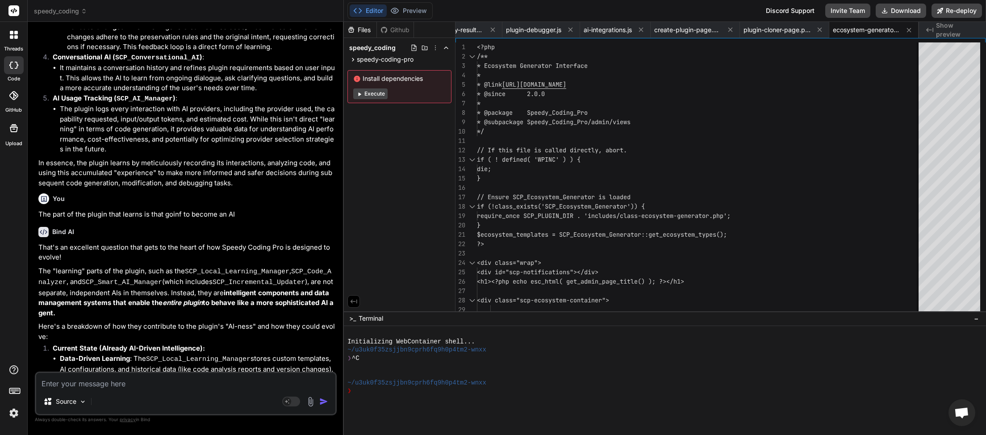
click at [85, 386] on textarea at bounding box center [185, 381] width 299 height 16
click at [141, 381] on textarea at bounding box center [185, 381] width 299 height 16
drag, startPoint x: 254, startPoint y: 385, endPoint x: 32, endPoint y: 381, distance: 222.0
click at [36, 381] on textarea "Can we make it a more autonomous agent and take the steps" at bounding box center [185, 381] width 299 height 16
click at [69, 390] on div "Can we make it a more autonomous agent and take the steps Source Agent Mode. Wh…" at bounding box center [186, 394] width 302 height 44
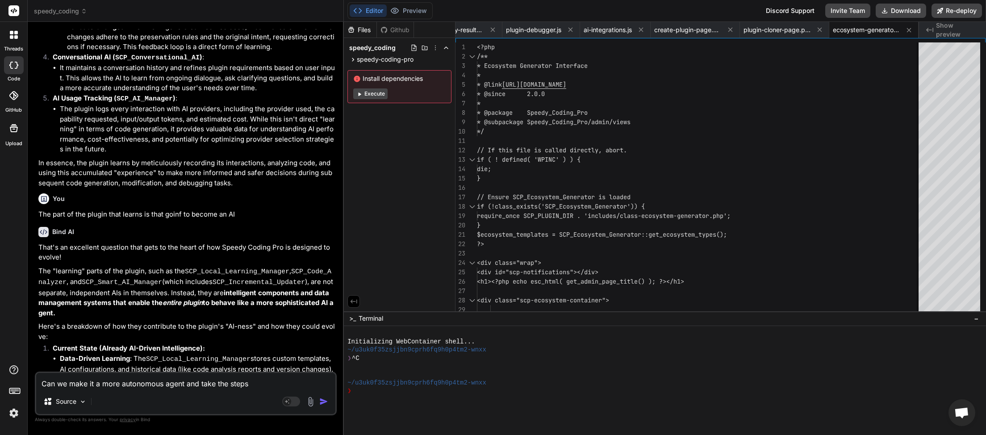
click at [47, 383] on textarea "Can we make it a more autonomous agent and take the steps" at bounding box center [185, 381] width 299 height 16
drag, startPoint x: 55, startPoint y: 383, endPoint x: 26, endPoint y: 380, distance: 29.3
click at [36, 380] on textarea "Can we make it a more autonomous agent and take the steps" at bounding box center [185, 381] width 299 height 16
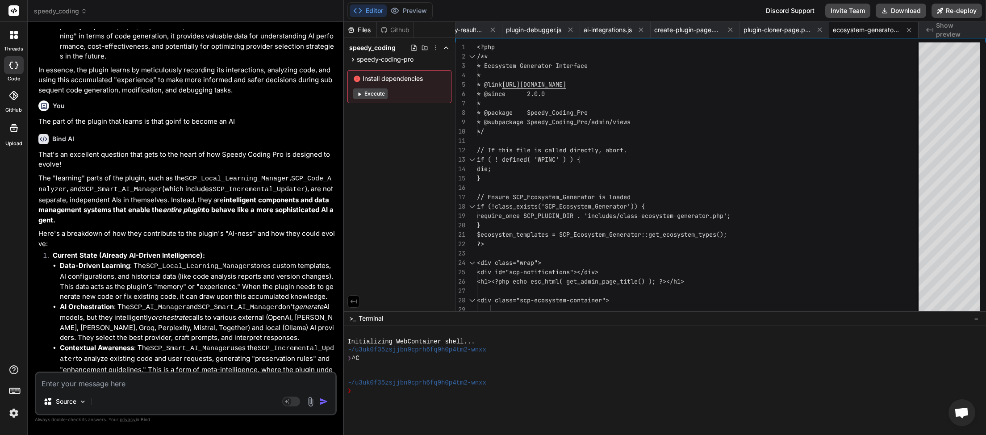
scroll to position [0, 1293]
click at [135, 386] on textarea at bounding box center [185, 381] width 299 height 16
click at [114, 386] on textarea at bounding box center [185, 381] width 299 height 16
drag, startPoint x: 60, startPoint y: 159, endPoint x: 145, endPoint y: 161, distance: 84.4
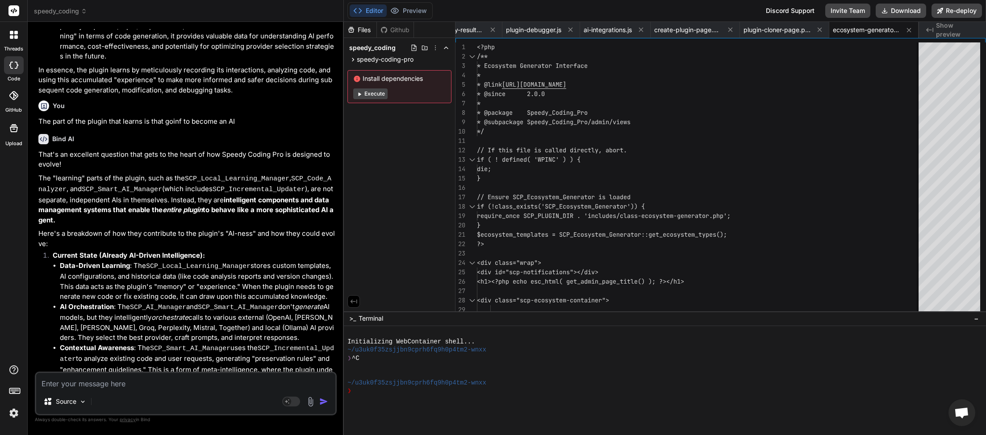
copy strong "Internal Reasoning Engine"
click at [75, 384] on textarea at bounding box center [185, 381] width 299 height 16
paste textarea "Internal Reasoning Engine"
drag, startPoint x: 62, startPoint y: 201, endPoint x: 125, endPoint y: 200, distance: 63.0
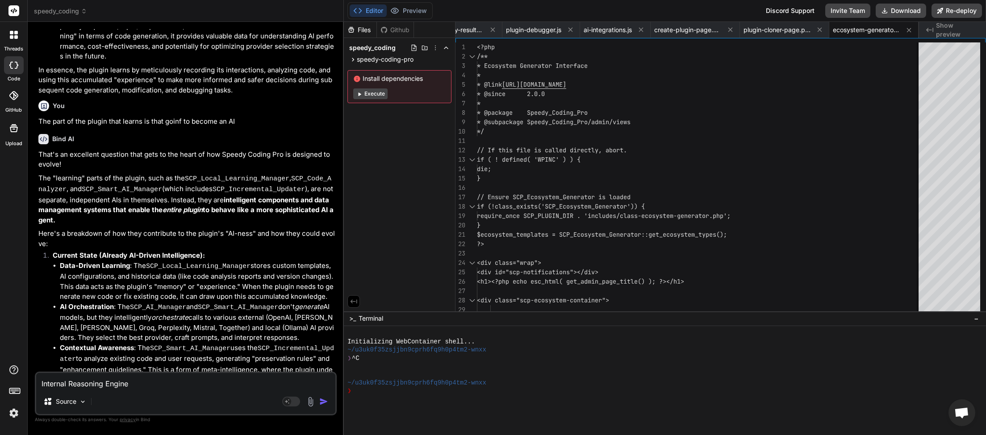
copy strong "Adaptive Strategies"
click at [151, 381] on textarea "Internal Reasoning Engine" at bounding box center [185, 381] width 299 height 16
paste textarea "Adaptive Strategies"
click at [316, 381] on textarea "Internal Reasoning Engine and Adaptive Strategies have we implemented these" at bounding box center [185, 381] width 299 height 16
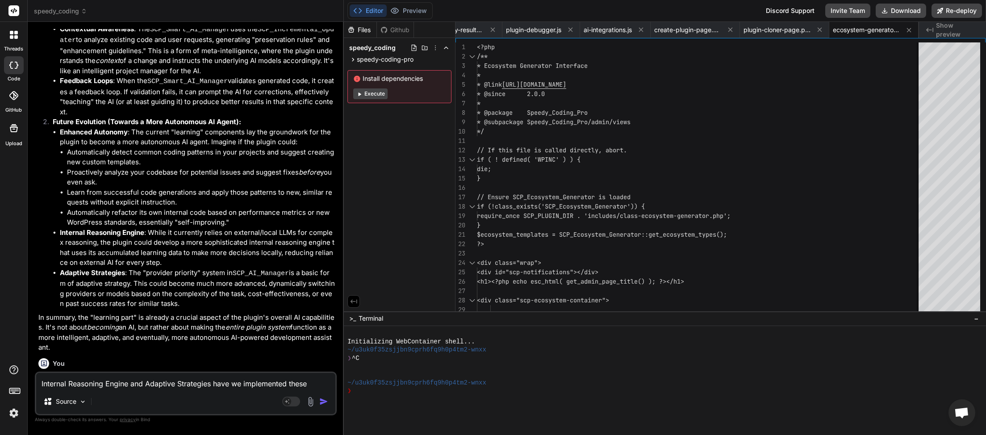
scroll to position [7553, 0]
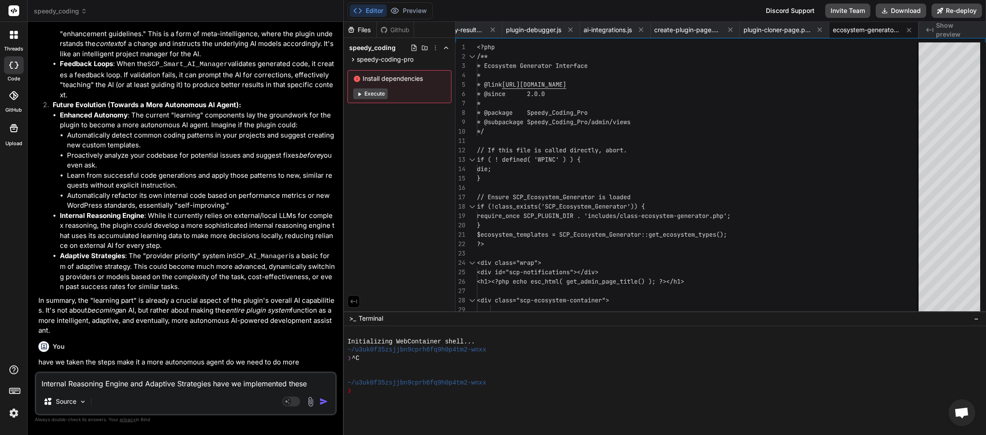
drag, startPoint x: 215, startPoint y: 383, endPoint x: 320, endPoint y: 383, distance: 105.0
click at [320, 383] on textarea "Internal Reasoning Engine and Adaptive Strategies have we implemented these" at bounding box center [185, 381] width 299 height 16
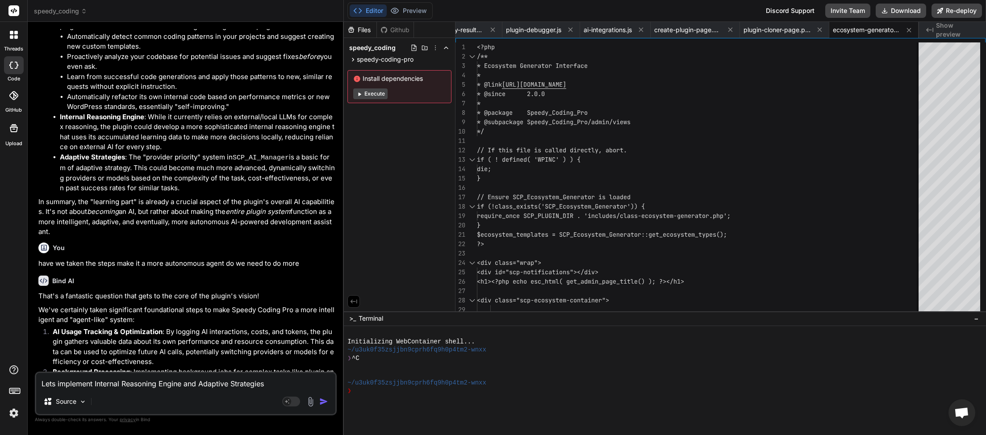
scroll to position [7701, 0]
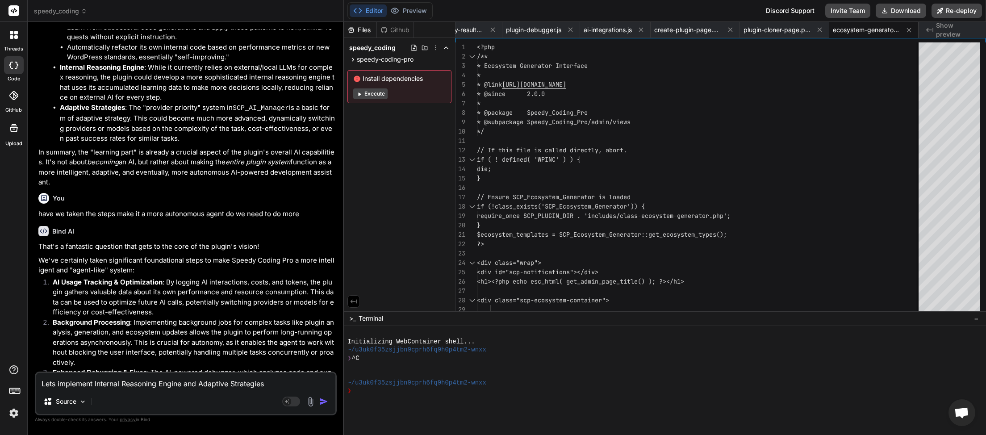
drag, startPoint x: 52, startPoint y: 130, endPoint x: 95, endPoint y: 130, distance: 42.9
drag, startPoint x: 53, startPoint y: 129, endPoint x: 167, endPoint y: 127, distance: 113.9
copy strong "Proactive Monitoring & Suggestion"
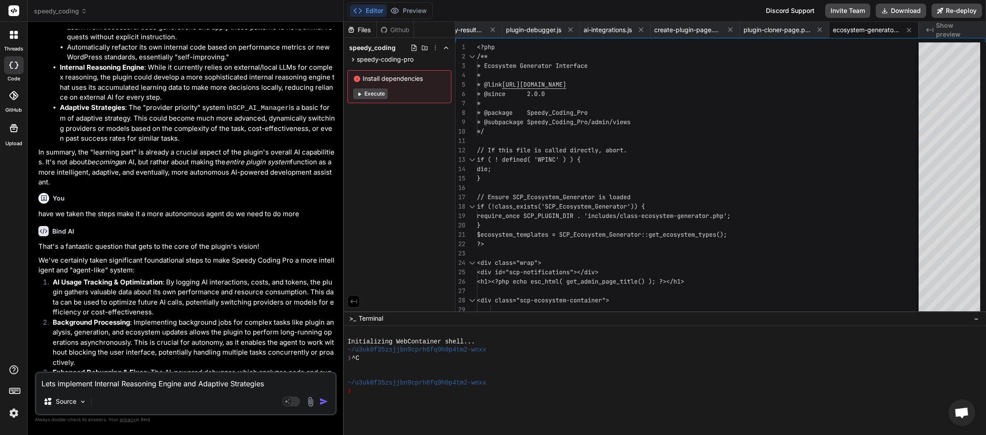
click at [278, 389] on textarea "Lets implement Internal Reasoning Engine and Adaptive Strategies" at bounding box center [185, 381] width 299 height 16
paste textarea "Proactive Monitoring & Suggestion"
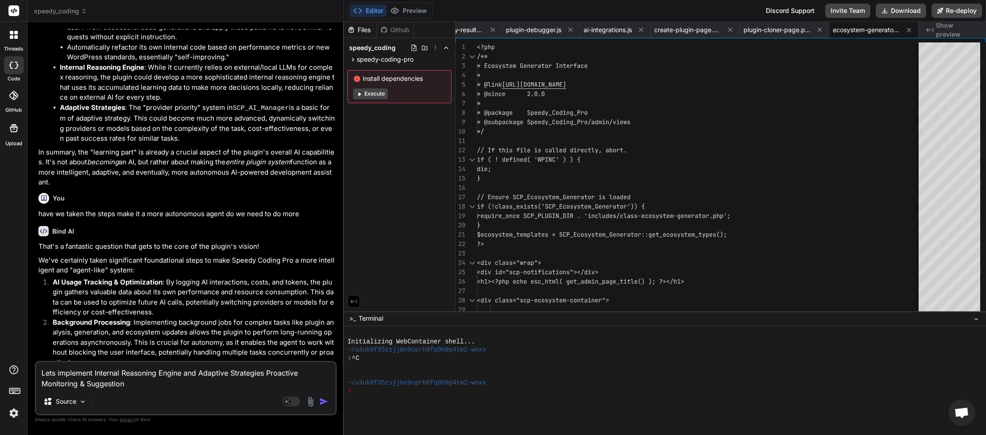
drag, startPoint x: 52, startPoint y: 207, endPoint x: 73, endPoint y: 207, distance: 21.0
drag, startPoint x: 53, startPoint y: 209, endPoint x: 184, endPoint y: 208, distance: 131.8
copy strong "Self-Correction & Continuous Refinement"
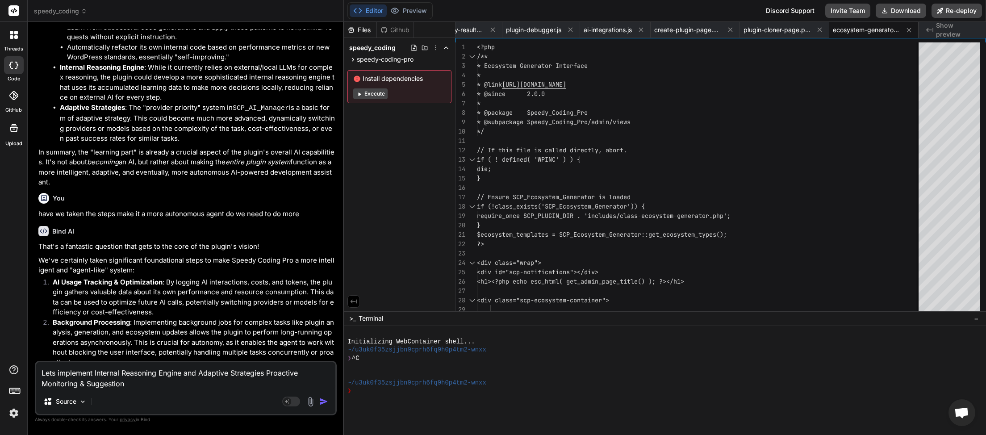
click at [167, 377] on textarea "Lets implement Internal Reasoning Engine and Adaptive Strategies Proactive Moni…" at bounding box center [185, 375] width 299 height 27
click at [155, 389] on textarea "Lets implement Internal Reasoning Engine and Adaptive Strategies Proactive Moni…" at bounding box center [185, 375] width 299 height 27
paste textarea "Self-Correction & Continuous Refinement"
drag, startPoint x: 54, startPoint y: 268, endPoint x: 165, endPoint y: 269, distance: 111.2
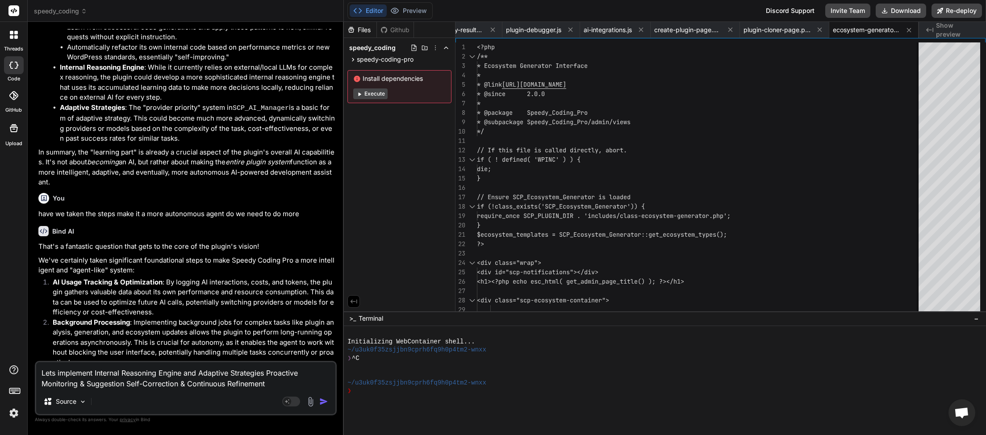
copy strong "Goal-Oriented Planning & Execution"
click at [283, 385] on textarea "Lets implement Internal Reasoning Engine and Adaptive Strategies Proactive Moni…" at bounding box center [185, 375] width 299 height 27
paste textarea "Goal-Oriented Planning & Execution"
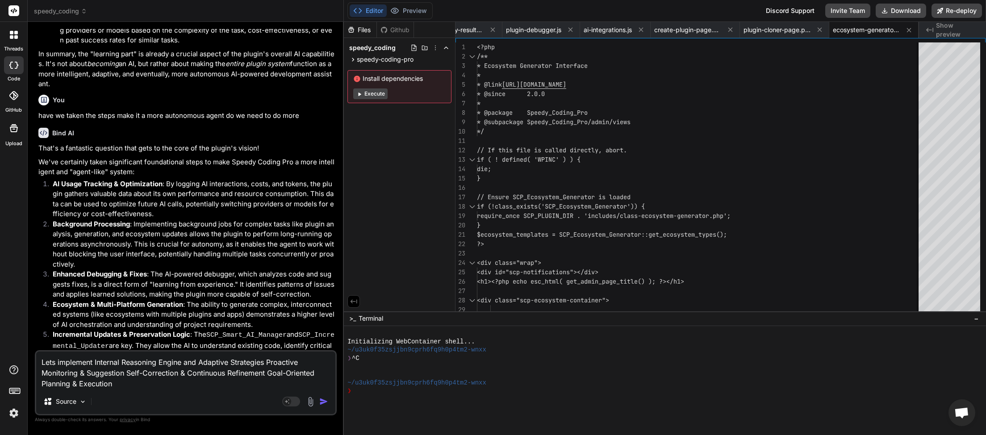
scroll to position [7812, 0]
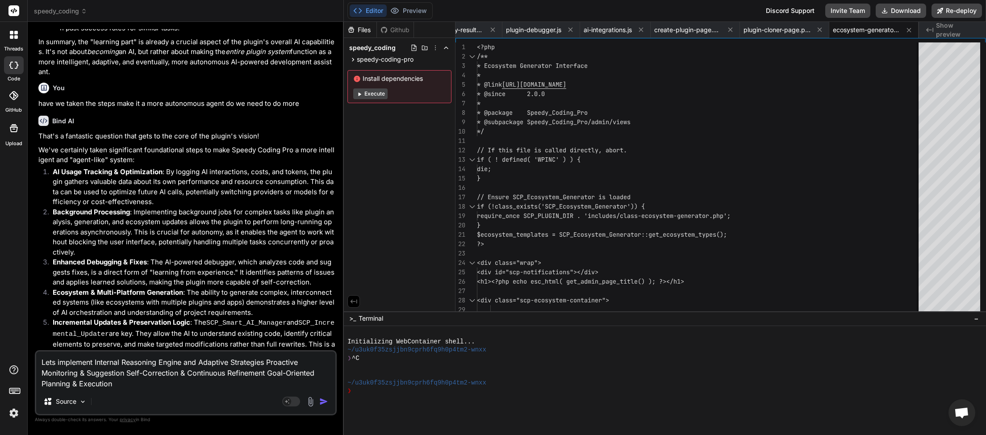
drag, startPoint x: 52, startPoint y: 219, endPoint x: 75, endPoint y: 225, distance: 23.8
drag, startPoint x: 53, startPoint y: 220, endPoint x: 159, endPoint y: 222, distance: 105.9
click at [163, 385] on textarea "Lets implement Internal Reasoning Engine and Adaptive Strategies Proactive Moni…" at bounding box center [185, 371] width 299 height 38
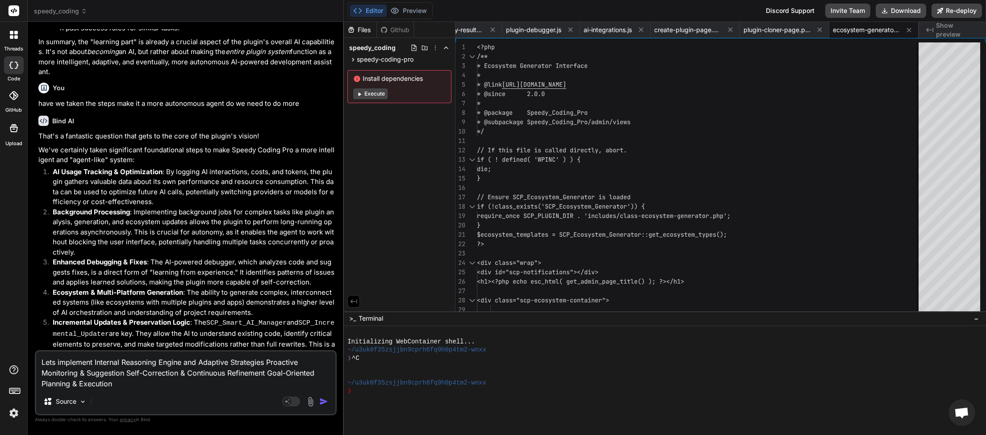
paste textarea "Adaptive Resource Management"
drag, startPoint x: 52, startPoint y: 272, endPoint x: 71, endPoint y: 273, distance: 19.3
drag, startPoint x: 54, startPoint y: 270, endPoint x: 158, endPoint y: 273, distance: 103.7
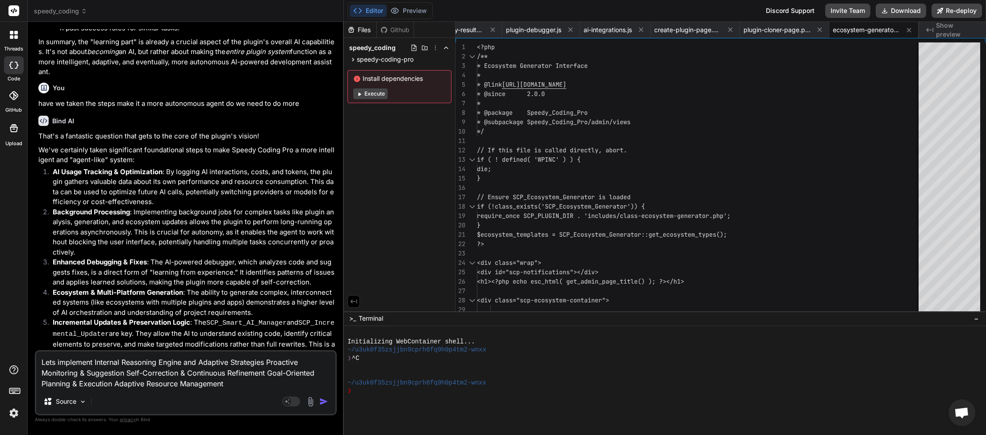
click at [233, 387] on textarea "Lets implement Internal Reasoning Engine and Adaptive Strategies Proactive Moni…" at bounding box center [185, 371] width 299 height 38
paste textarea "Learning from User Interactions"
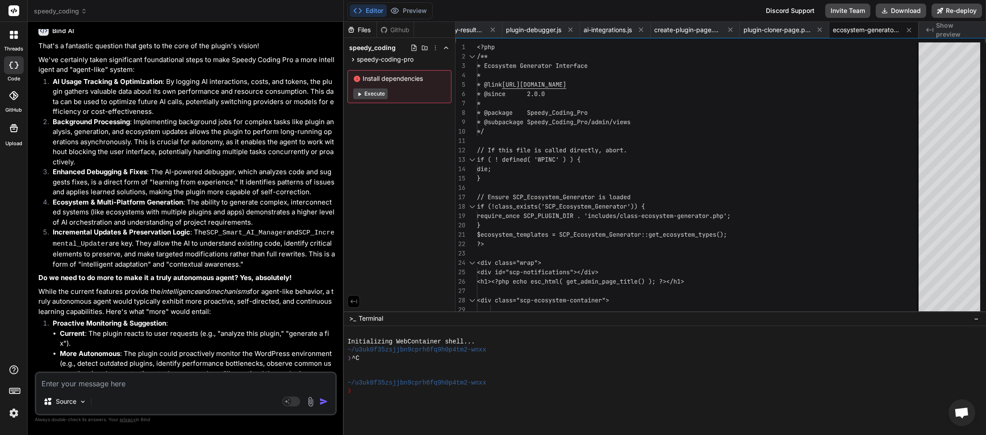
scroll to position [7902, 0]
click at [197, 387] on textarea at bounding box center [185, 381] width 299 height 16
click at [155, 384] on textarea at bounding box center [185, 381] width 299 height 16
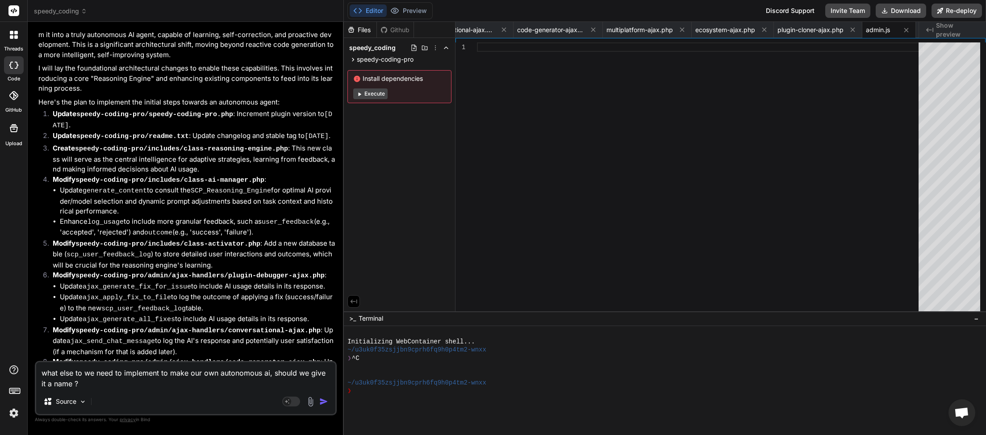
scroll to position [8611, 0]
click at [322, 400] on img "button" at bounding box center [323, 401] width 9 height 9
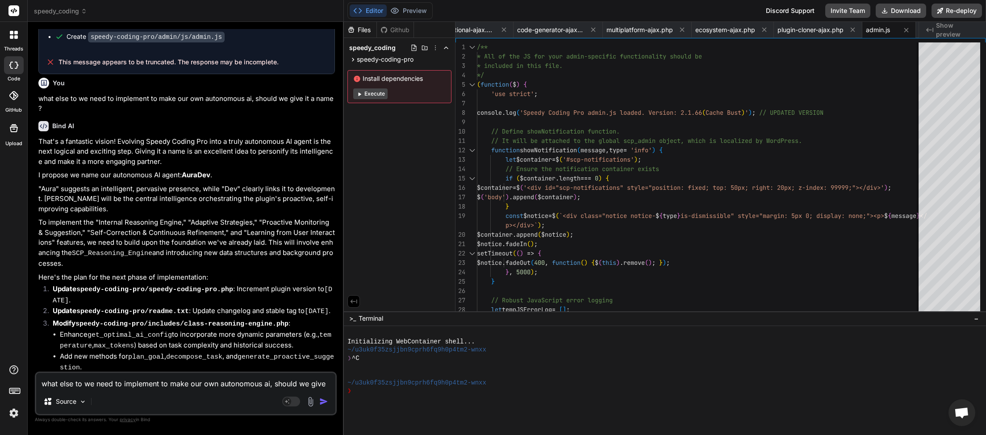
scroll to position [9346, 0]
click at [140, 386] on textarea "what else to we need to implement to make our own autonomous ai, should we give…" at bounding box center [185, 381] width 299 height 16
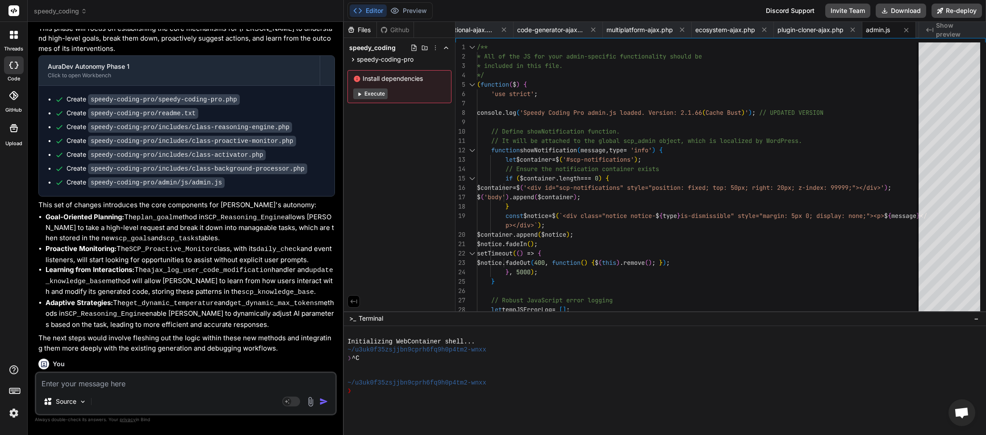
scroll to position [9829, 0]
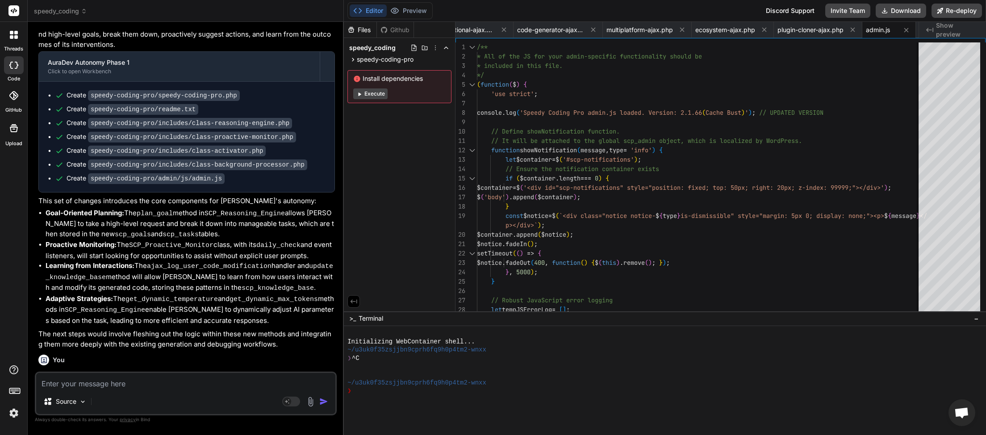
click at [113, 384] on textarea at bounding box center [185, 381] width 299 height 16
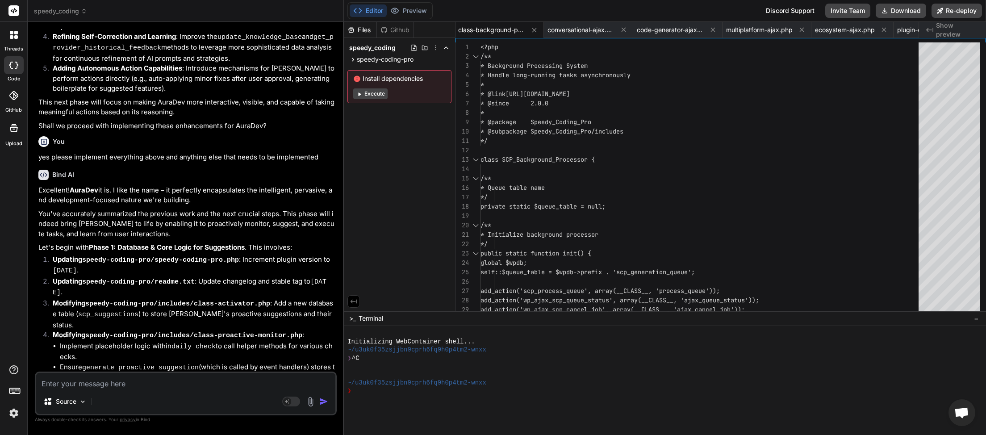
scroll to position [10643, 0]
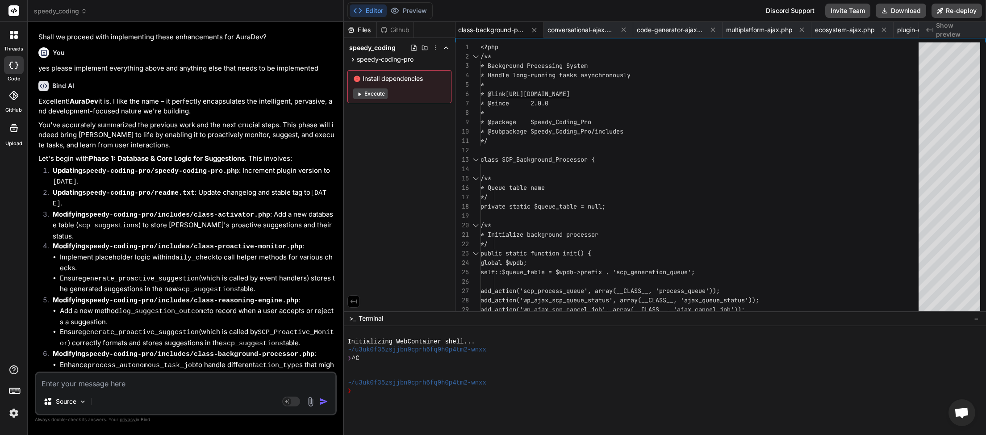
click at [151, 381] on textarea at bounding box center [185, 381] width 299 height 16
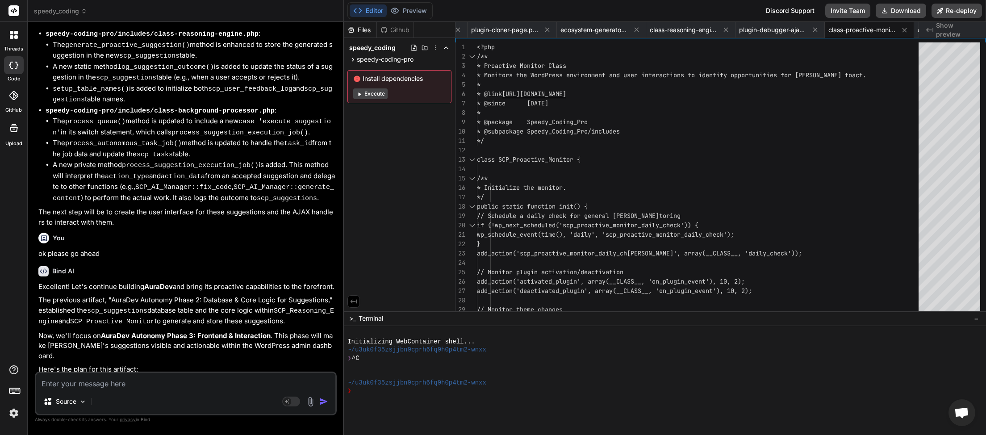
scroll to position [11346, 0]
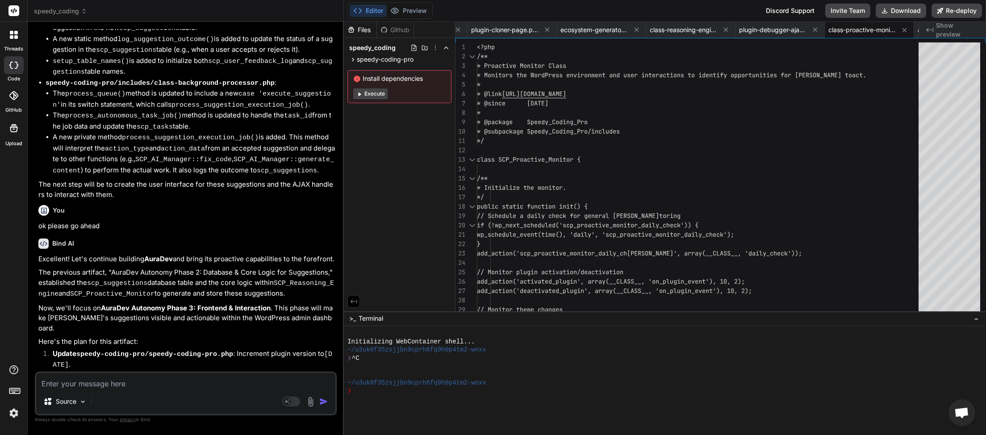
click at [134, 383] on textarea at bounding box center [185, 381] width 299 height 16
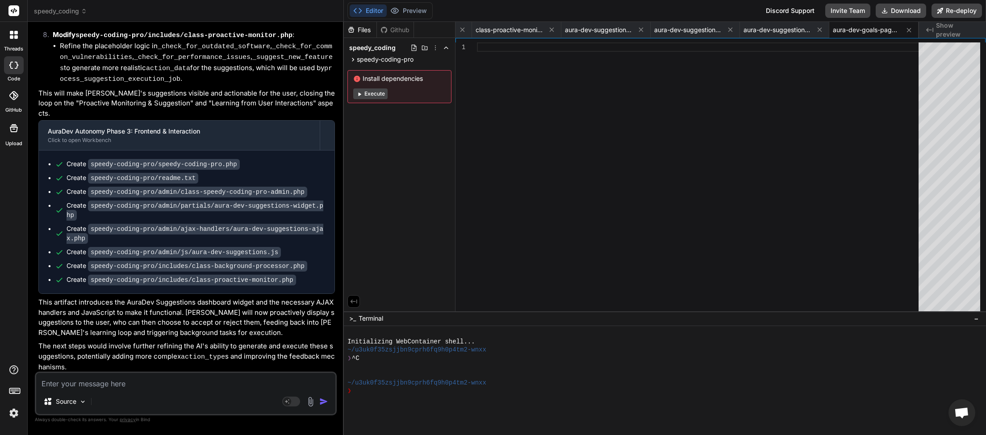
scroll to position [12040, 0]
